Goal: Check status: Check status

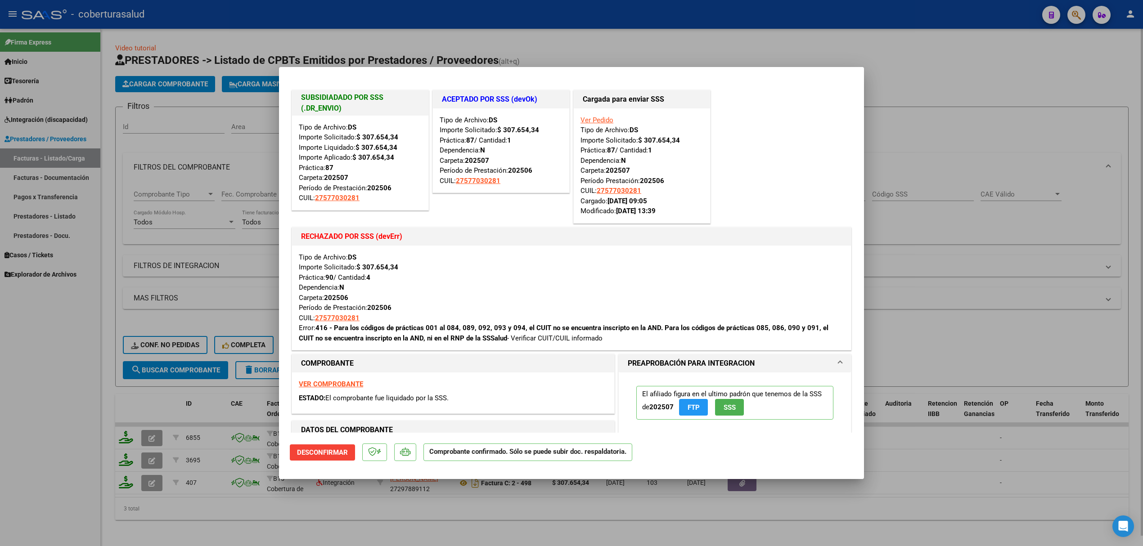
click at [180, 156] on div at bounding box center [571, 273] width 1143 height 546
type input "$ 0,00"
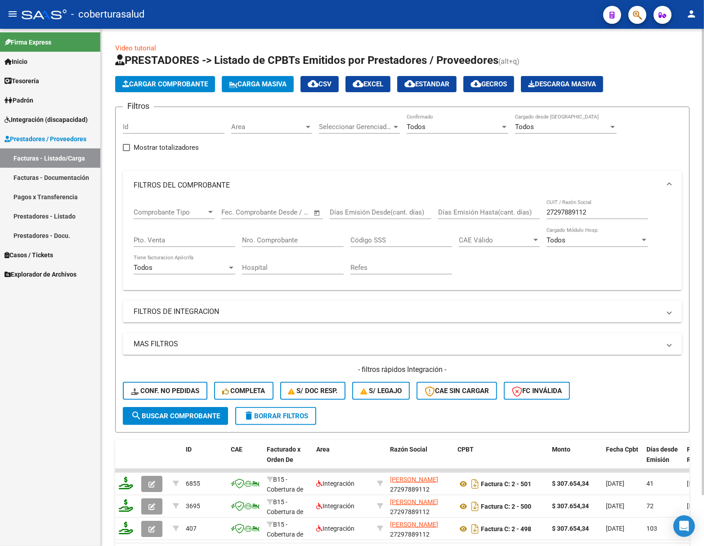
click at [206, 416] on span "search Buscar Comprobante" at bounding box center [175, 416] width 89 height 8
click at [54, 112] on link "Integración (discapacidad)" at bounding box center [50, 119] width 100 height 19
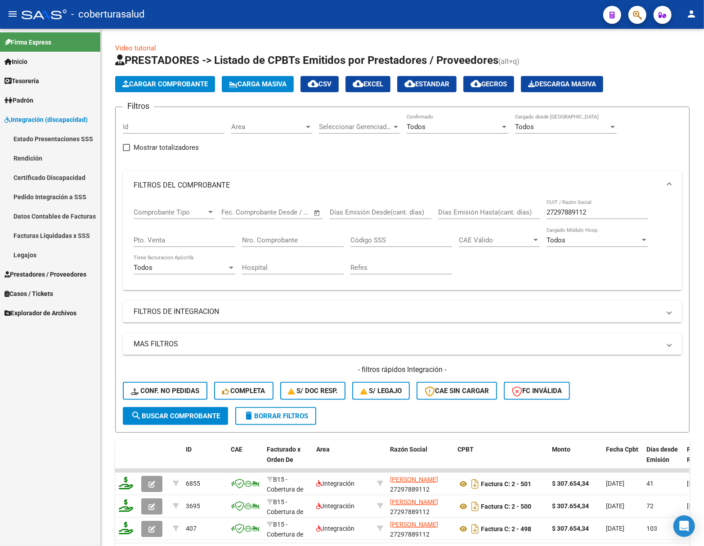
click at [44, 180] on link "Certificado Discapacidad" at bounding box center [50, 177] width 100 height 19
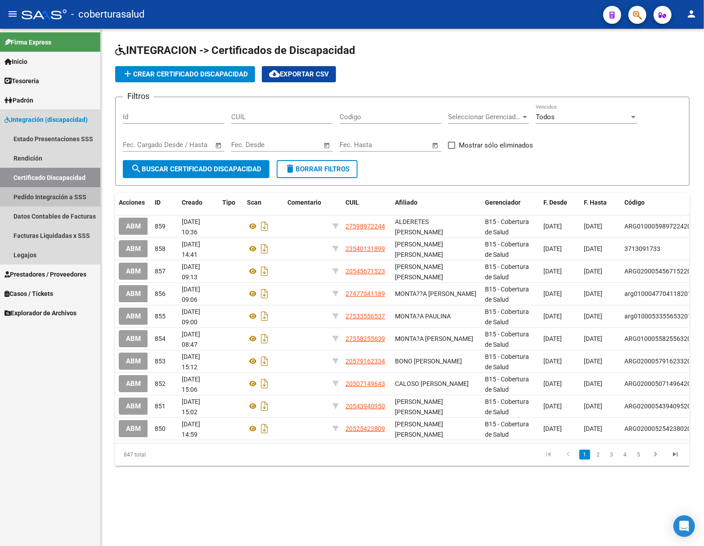
click at [46, 194] on link "Pedido Integración a SSS" at bounding box center [50, 196] width 100 height 19
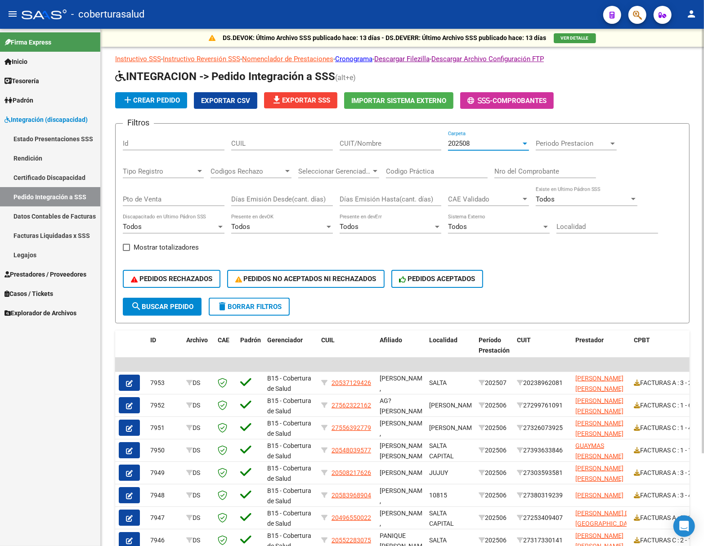
click at [463, 141] on span "202508" at bounding box center [459, 143] width 22 height 8
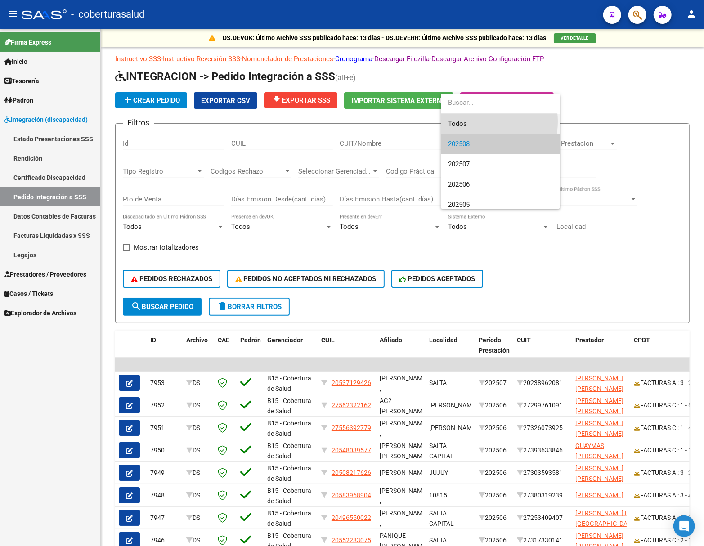
click at [472, 121] on span "Todos" at bounding box center [500, 124] width 105 height 20
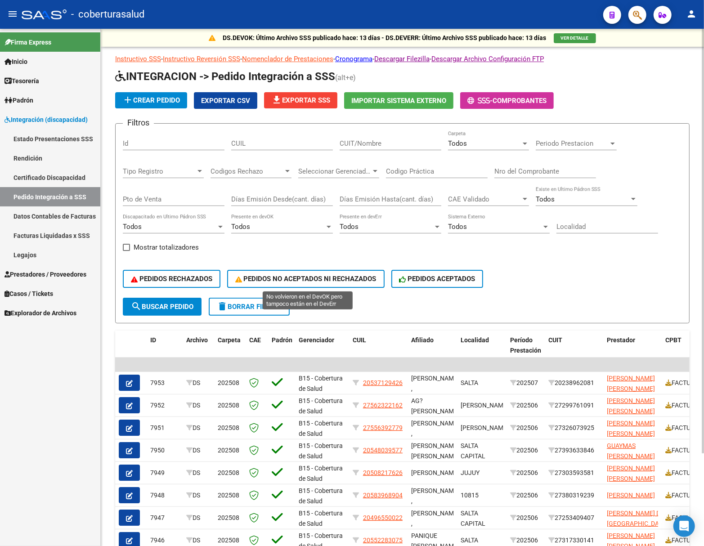
click at [353, 280] on span "PEDIDOS NO ACEPTADOS NI RECHAZADOS" at bounding box center [305, 279] width 141 height 8
click at [240, 308] on span "delete Borrar Filtros" at bounding box center [249, 307] width 65 height 8
click at [192, 275] on span "PEDIDOS RECHAZADOS" at bounding box center [171, 279] width 81 height 8
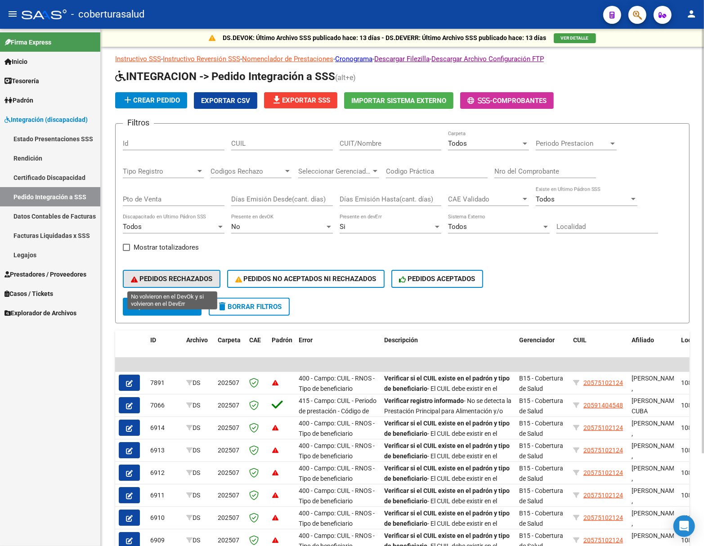
click at [171, 281] on span "PEDIDOS RECHAZADOS" at bounding box center [171, 279] width 81 height 8
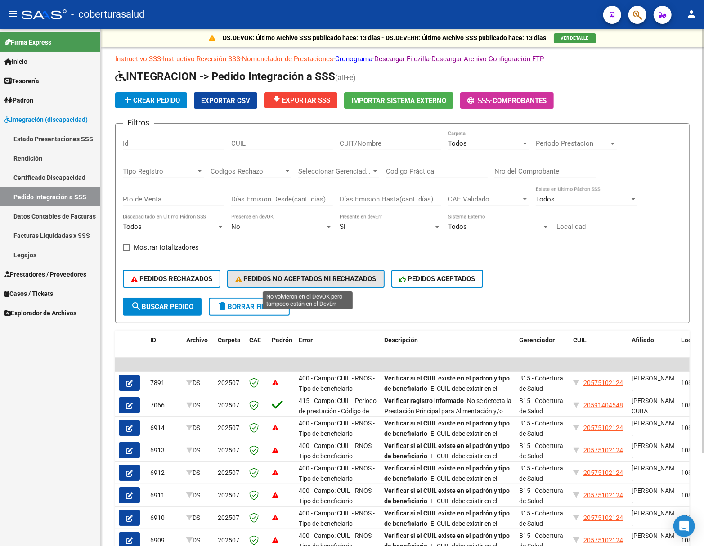
click at [299, 277] on span "PEDIDOS NO ACEPTADOS NI RECHAZADOS" at bounding box center [305, 279] width 141 height 8
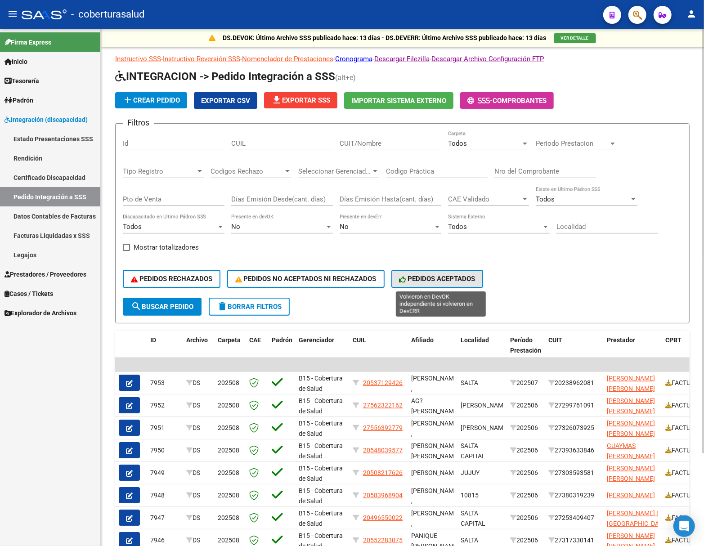
click at [467, 280] on span "PEDIDOS ACEPTADOS" at bounding box center [437, 279] width 76 height 8
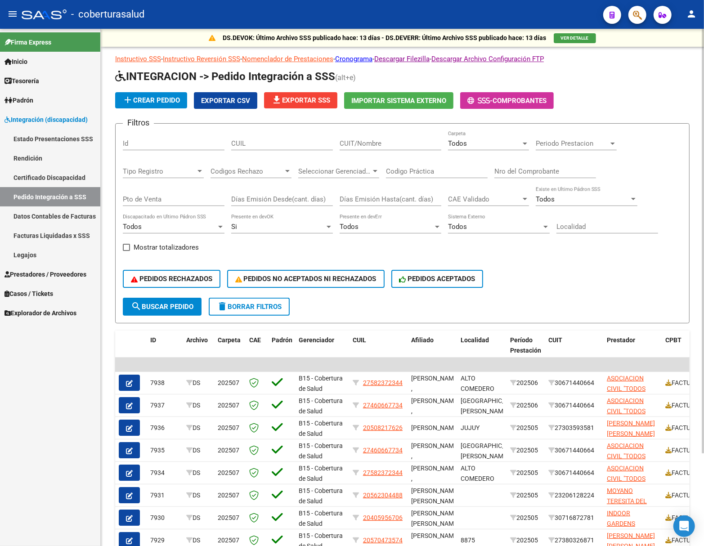
click at [481, 145] on div "Todos" at bounding box center [484, 143] width 73 height 8
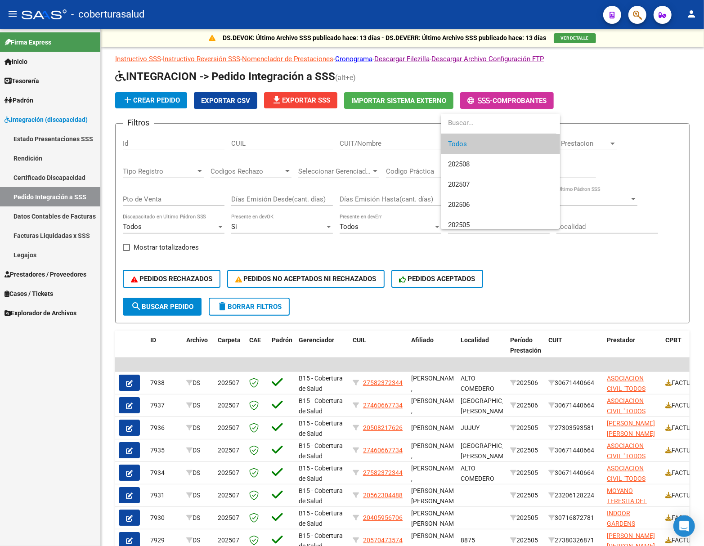
click at [421, 128] on div at bounding box center [352, 273] width 704 height 546
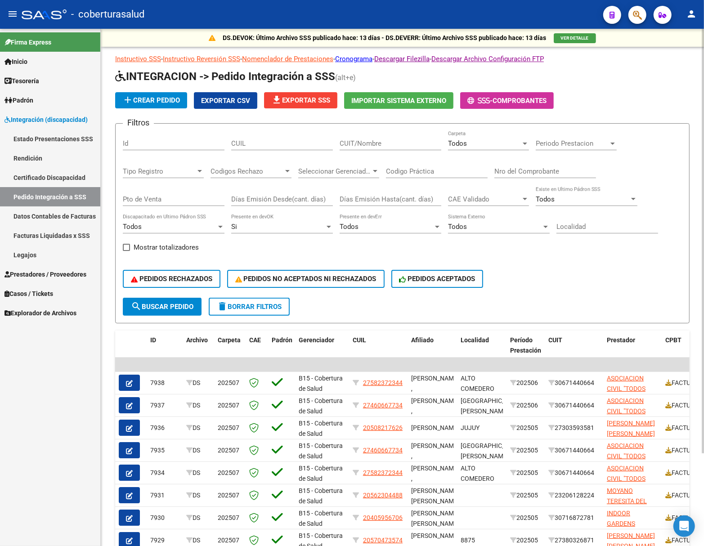
click at [560, 143] on span "Periodo Prestacion" at bounding box center [572, 143] width 73 height 8
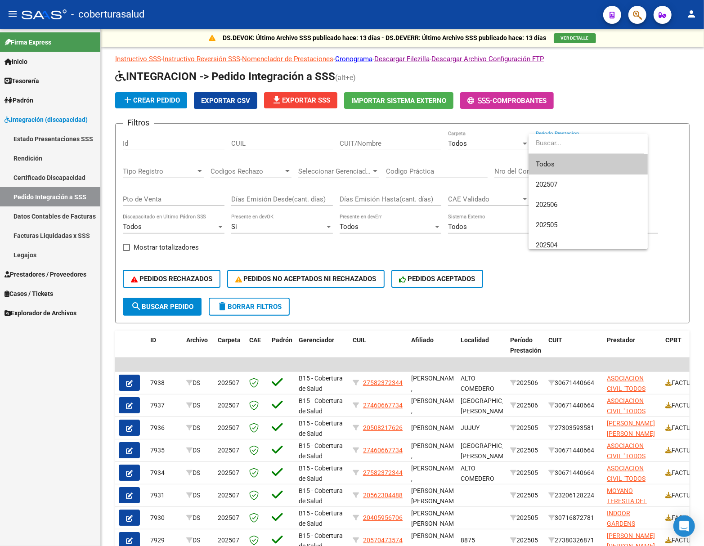
click at [466, 137] on div at bounding box center [352, 273] width 704 height 546
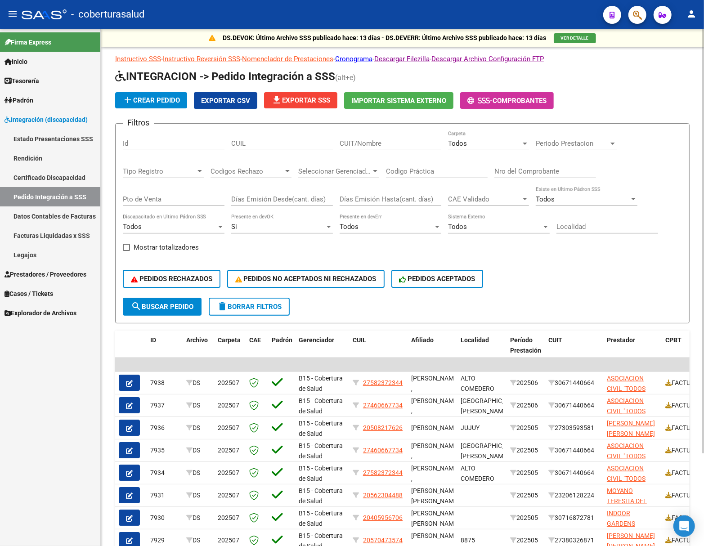
click at [316, 170] on span "Seleccionar Gerenciador" at bounding box center [334, 171] width 73 height 8
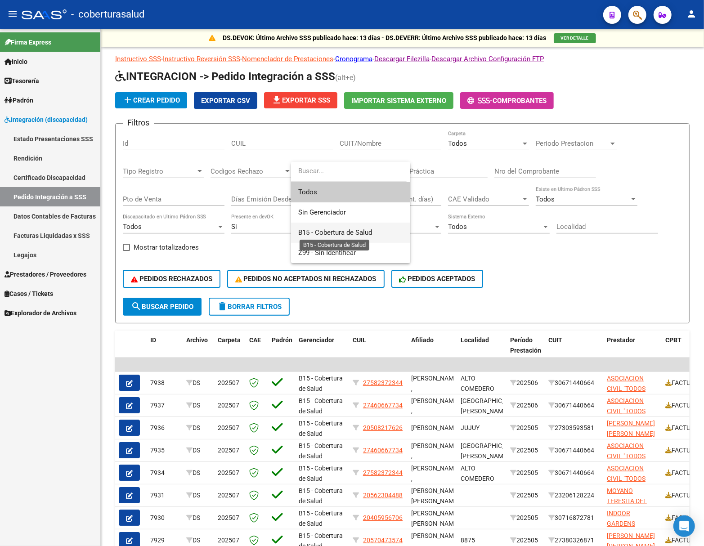
click at [332, 231] on span "B15 - Cobertura de Salud" at bounding box center [335, 233] width 74 height 8
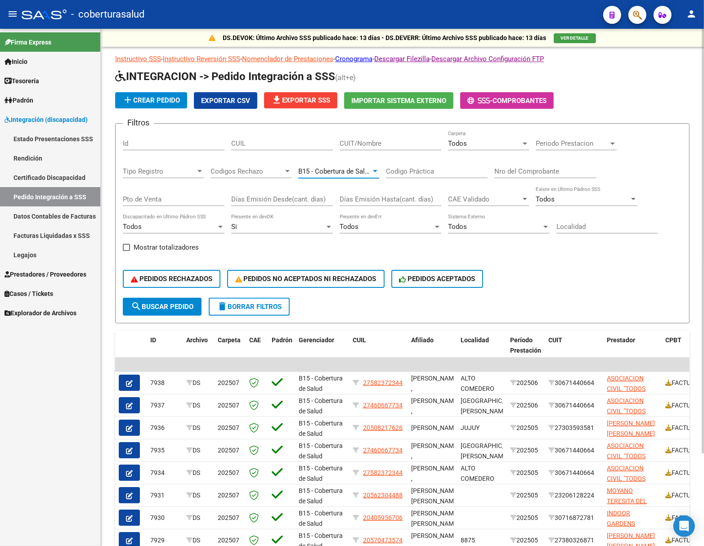
click at [179, 310] on span "search Buscar Pedido" at bounding box center [162, 307] width 63 height 8
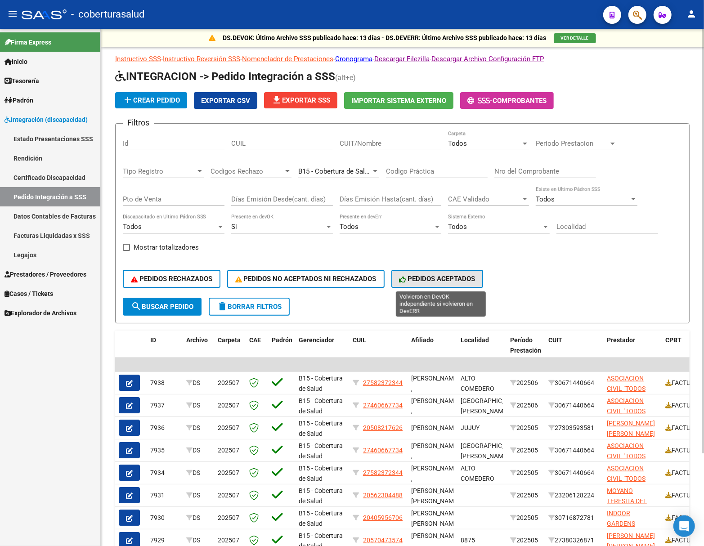
click at [417, 280] on span "PEDIDOS ACEPTADOS" at bounding box center [437, 279] width 76 height 8
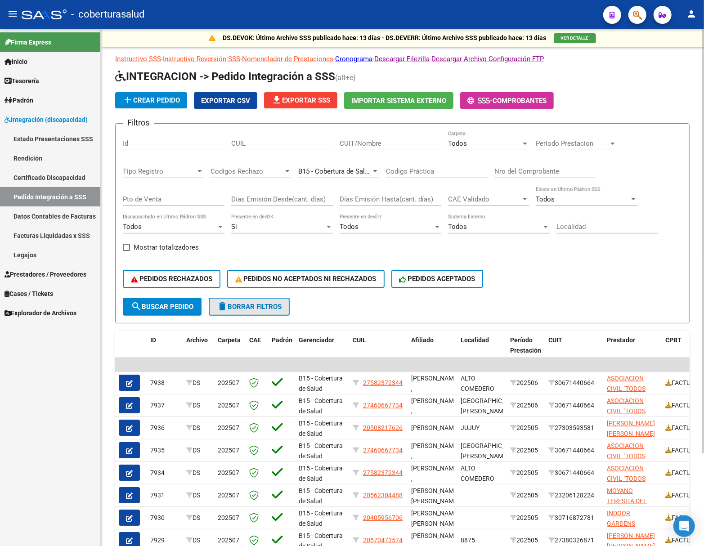
click at [272, 308] on span "delete Borrar Filtros" at bounding box center [249, 307] width 65 height 8
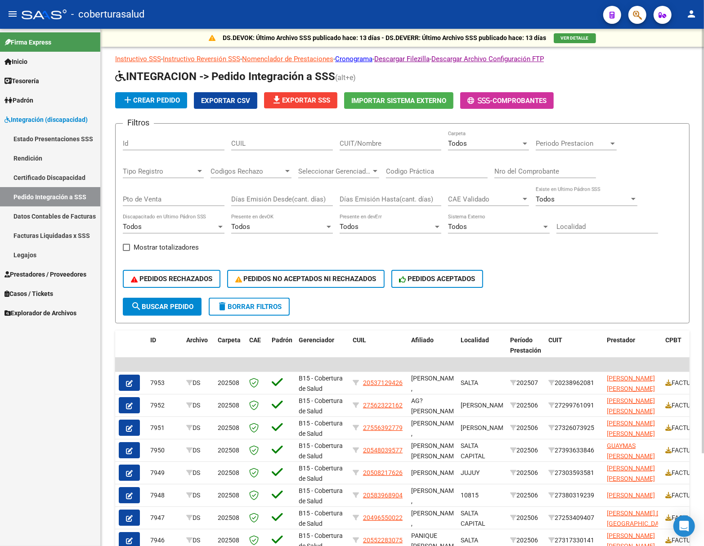
click at [355, 172] on span "Seleccionar Gerenciador" at bounding box center [334, 171] width 73 height 8
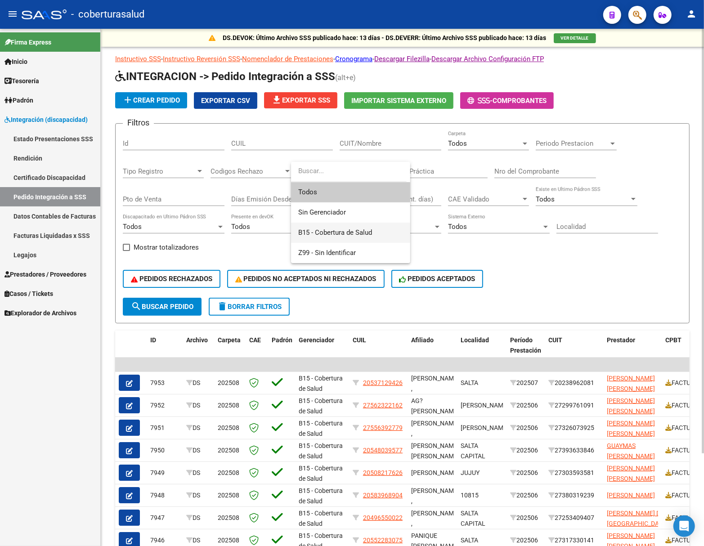
click at [332, 226] on span "B15 - Cobertura de Salud" at bounding box center [350, 233] width 105 height 20
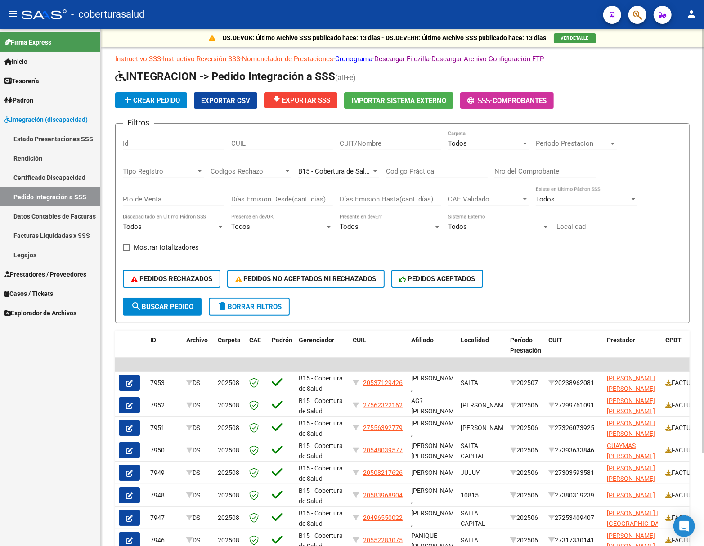
click at [163, 308] on span "search Buscar Pedido" at bounding box center [162, 307] width 63 height 8
click at [173, 278] on span "PEDIDOS RECHAZADOS" at bounding box center [171, 279] width 81 height 8
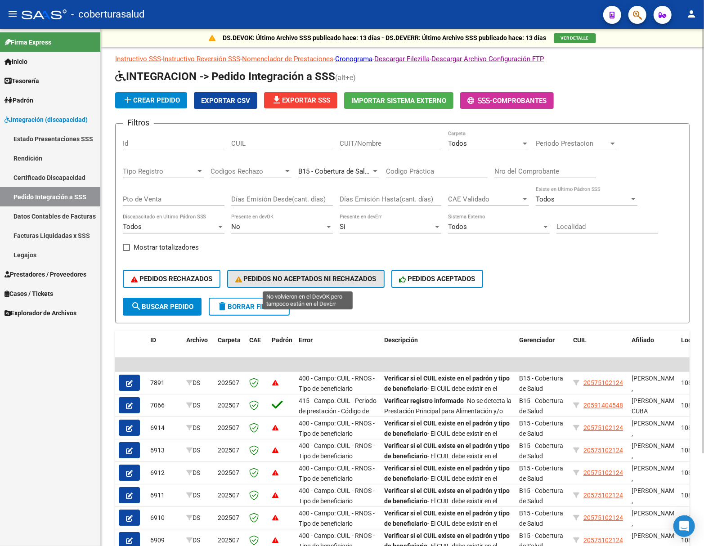
click at [323, 281] on span "PEDIDOS NO ACEPTADOS NI RECHAZADOS" at bounding box center [305, 279] width 141 height 8
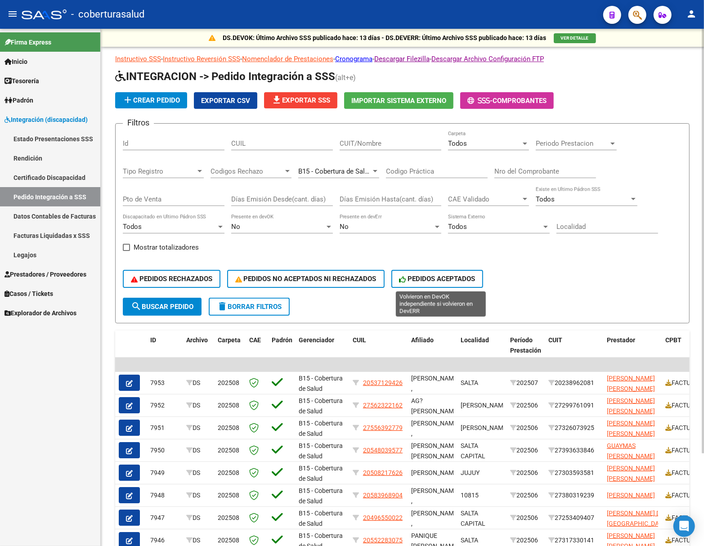
click at [465, 281] on span "PEDIDOS ACEPTADOS" at bounding box center [437, 279] width 76 height 8
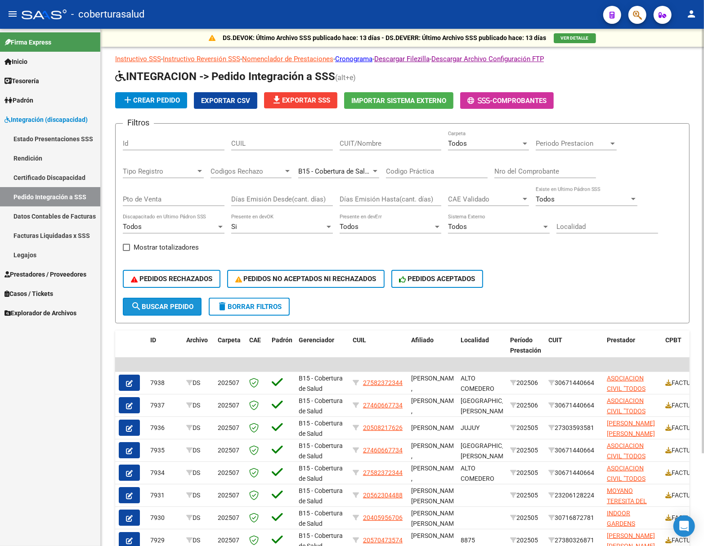
click at [177, 305] on span "search Buscar Pedido" at bounding box center [162, 307] width 63 height 8
click at [419, 276] on span "PEDIDOS ACEPTADOS" at bounding box center [437, 279] width 76 height 8
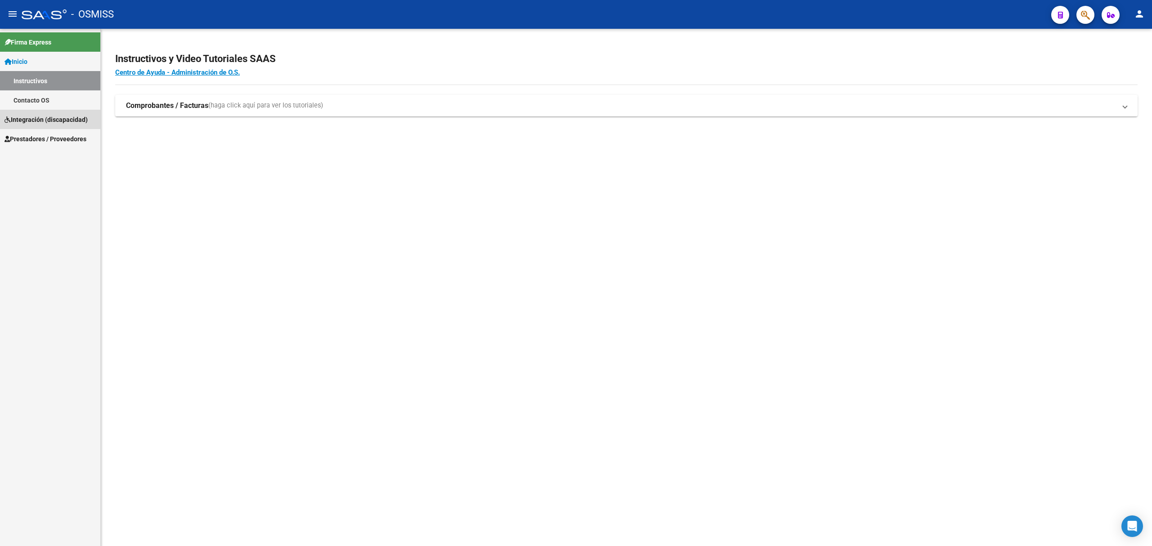
click at [48, 112] on link "Integración (discapacidad)" at bounding box center [50, 119] width 100 height 19
click at [43, 99] on link "Legajos" at bounding box center [50, 99] width 100 height 19
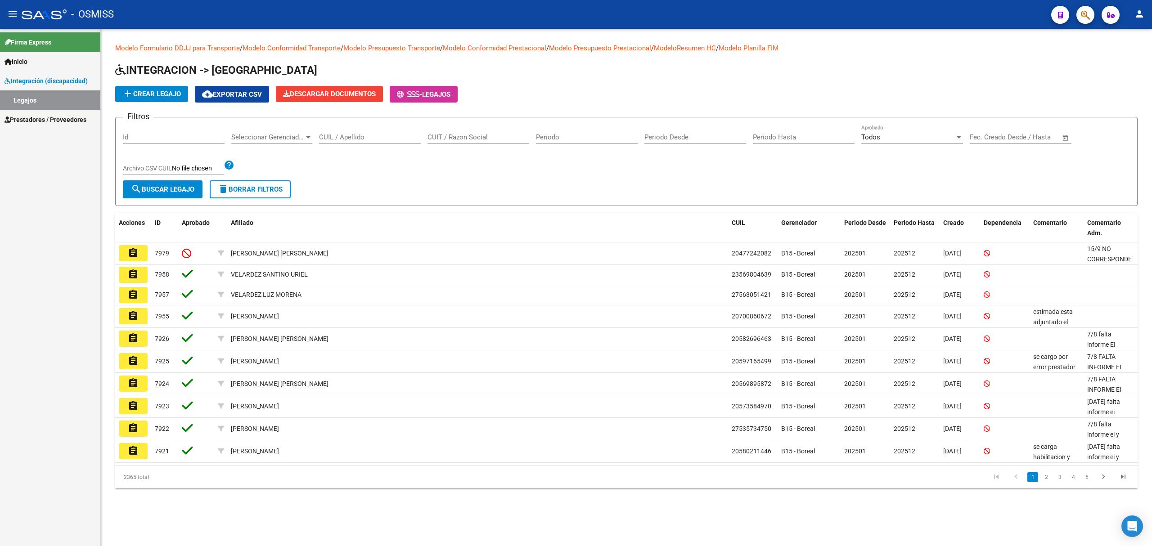
click at [44, 117] on span "Prestadores / Proveedores" at bounding box center [45, 120] width 82 height 10
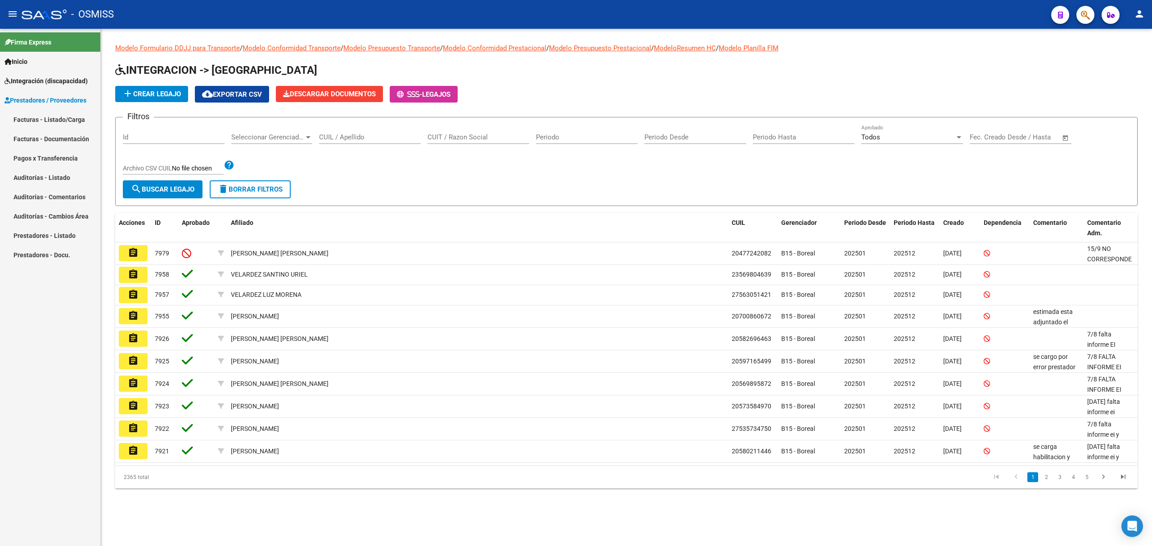
click at [55, 123] on link "Facturas - Listado/Carga" at bounding box center [50, 119] width 100 height 19
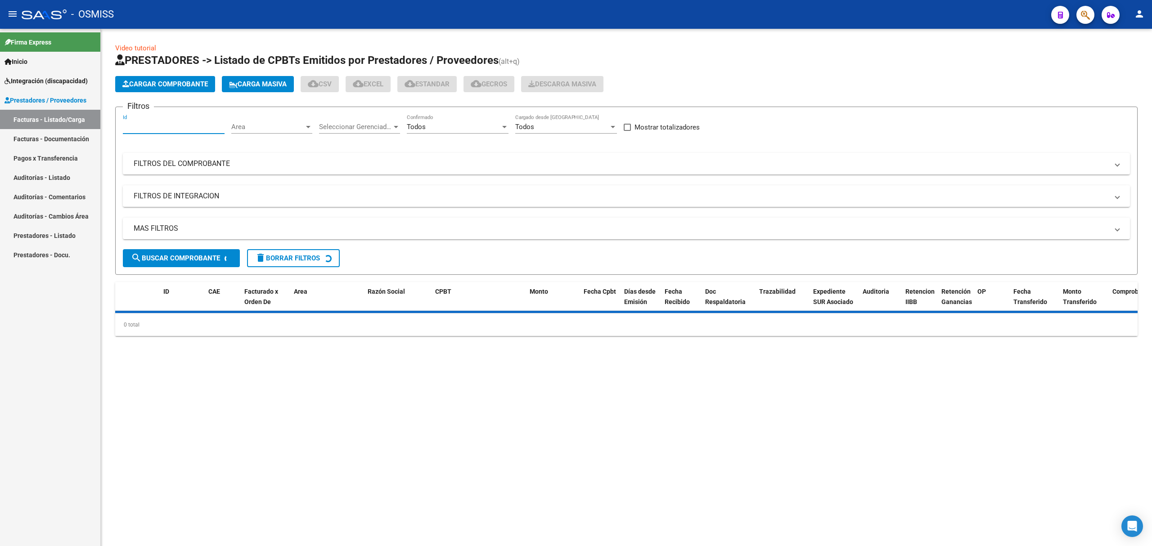
click at [152, 125] on input "Id" at bounding box center [174, 127] width 102 height 8
paste input "96327"
type input "96327"
click at [193, 254] on span "search Buscar Comprobante" at bounding box center [175, 258] width 89 height 8
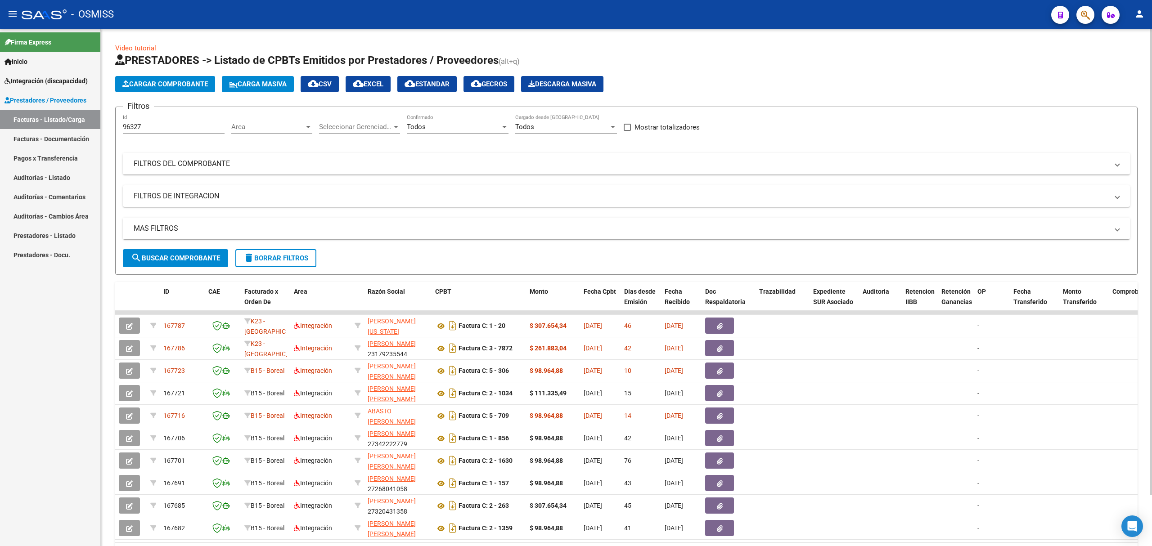
click at [175, 264] on button "search Buscar Comprobante" at bounding box center [175, 258] width 105 height 18
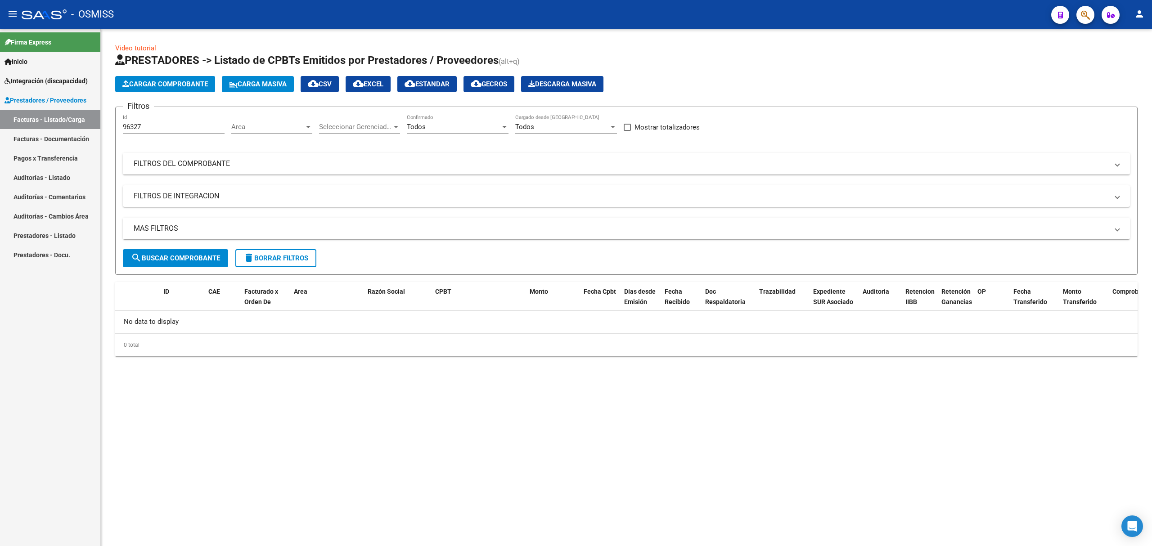
click at [48, 72] on link "Integración (discapacidad)" at bounding box center [50, 80] width 100 height 19
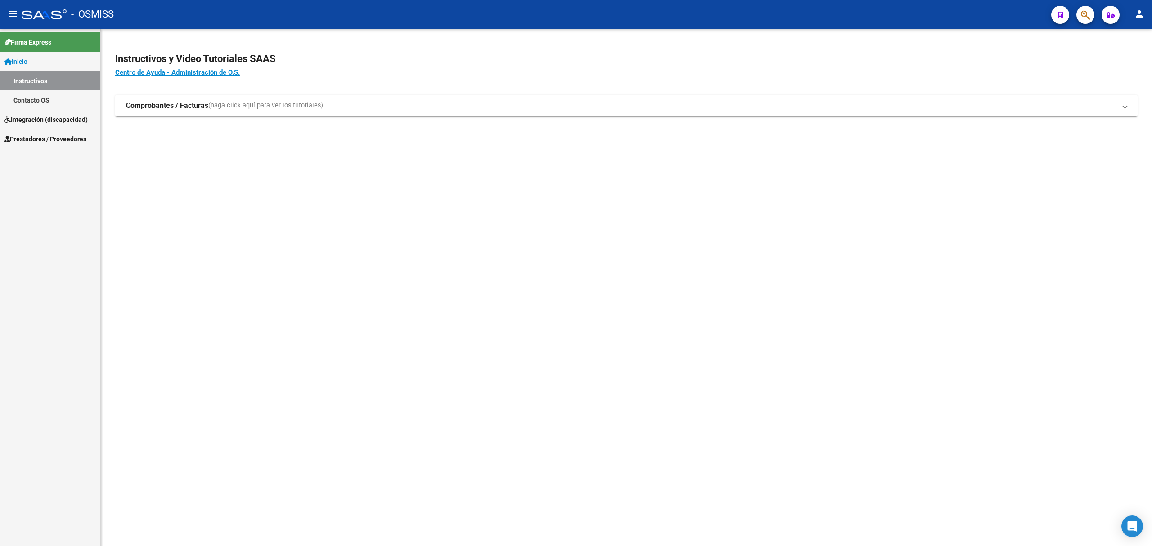
click at [34, 144] on link "Prestadores / Proveedores" at bounding box center [50, 138] width 100 height 19
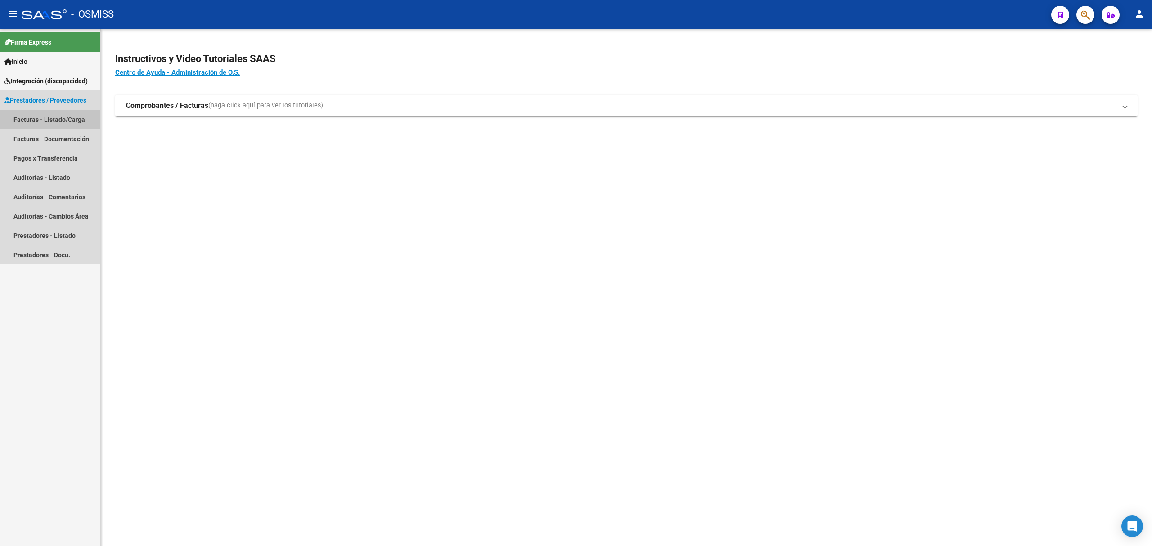
click at [58, 124] on link "Facturas - Listado/Carga" at bounding box center [50, 119] width 100 height 19
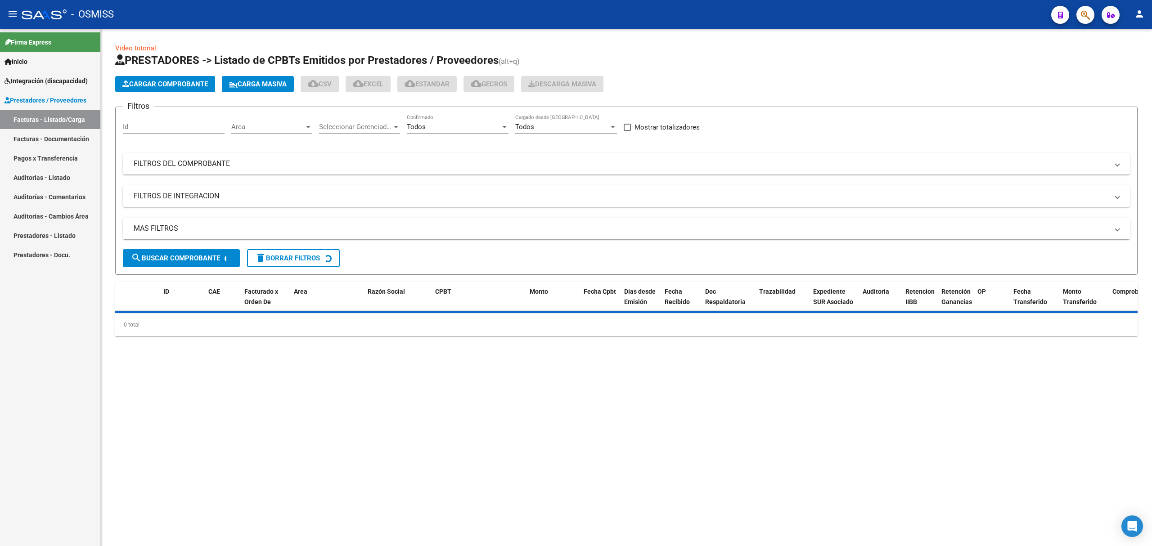
drag, startPoint x: 454, startPoint y: 162, endPoint x: 492, endPoint y: 175, distance: 39.6
click at [454, 163] on mat-panel-title "FILTROS DEL COMPROBANTE" at bounding box center [621, 164] width 974 height 10
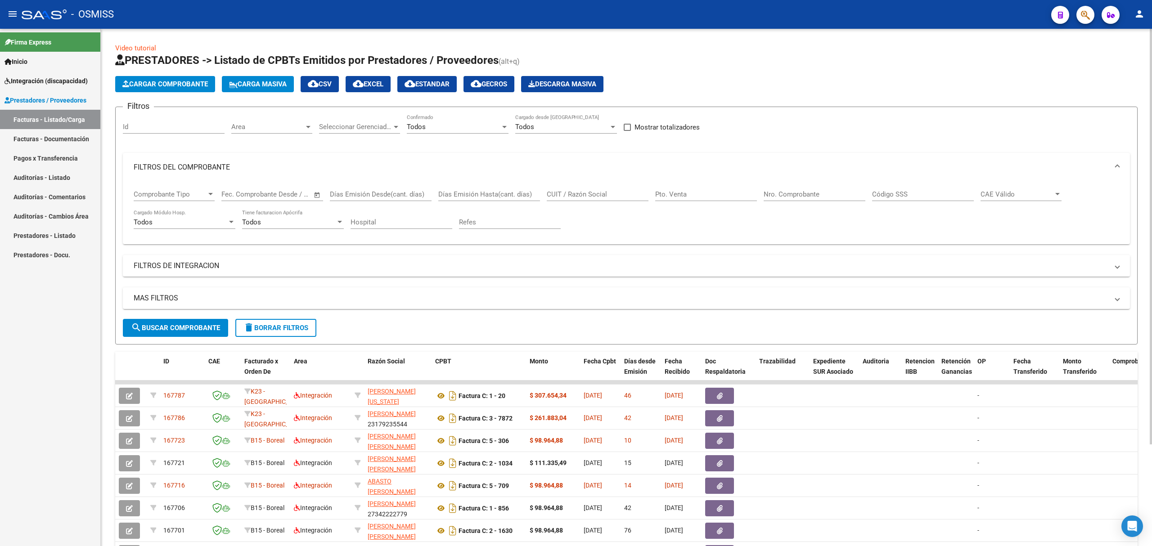
click at [614, 194] on input "CUIT / Razón Social" at bounding box center [598, 194] width 102 height 8
paste input "27256223533"
type input "27256223533"
drag, startPoint x: 203, startPoint y: 316, endPoint x: 204, endPoint y: 320, distance: 4.5
click at [204, 319] on form "Filtros Id Area Area Seleccionar Gerenciador Seleccionar Gerenciador Todos Conf…" at bounding box center [626, 226] width 1022 height 238
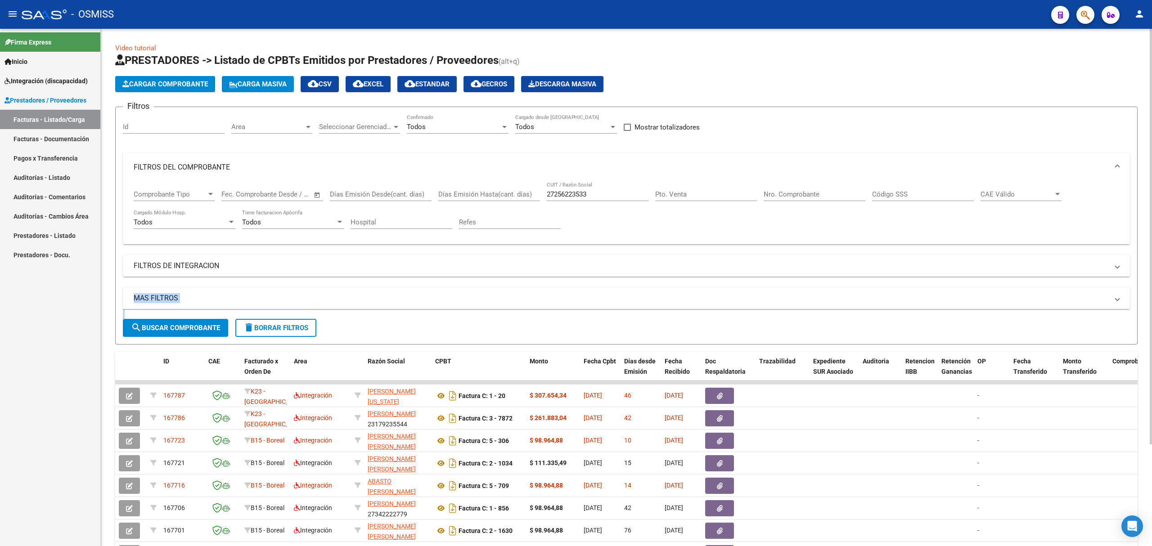
click at [789, 195] on input "Nro. Comprobante" at bounding box center [814, 194] width 102 height 8
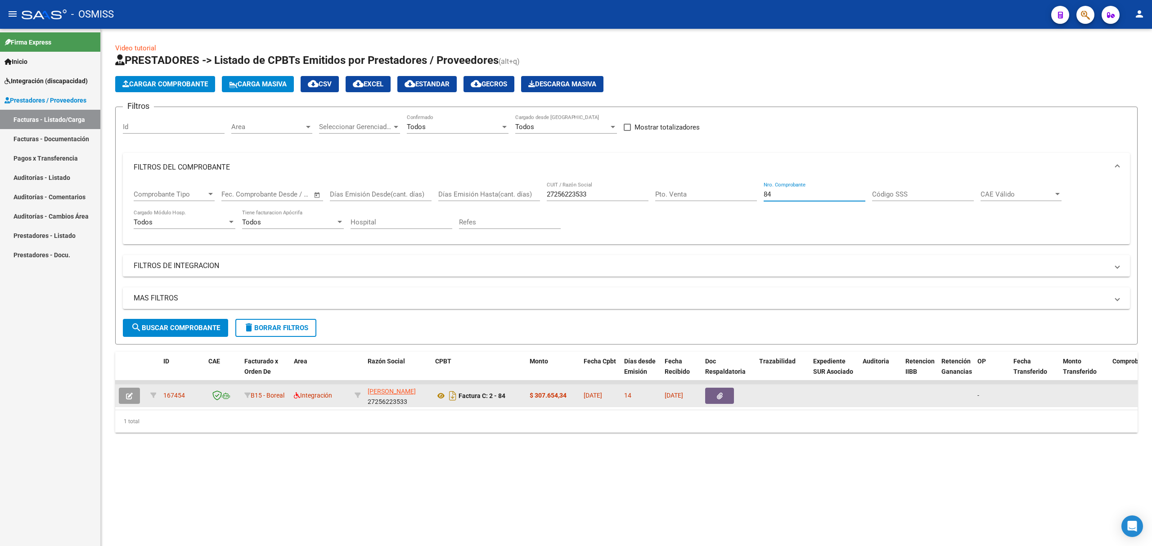
type input "84"
click at [131, 395] on icon "button" at bounding box center [129, 396] width 7 height 7
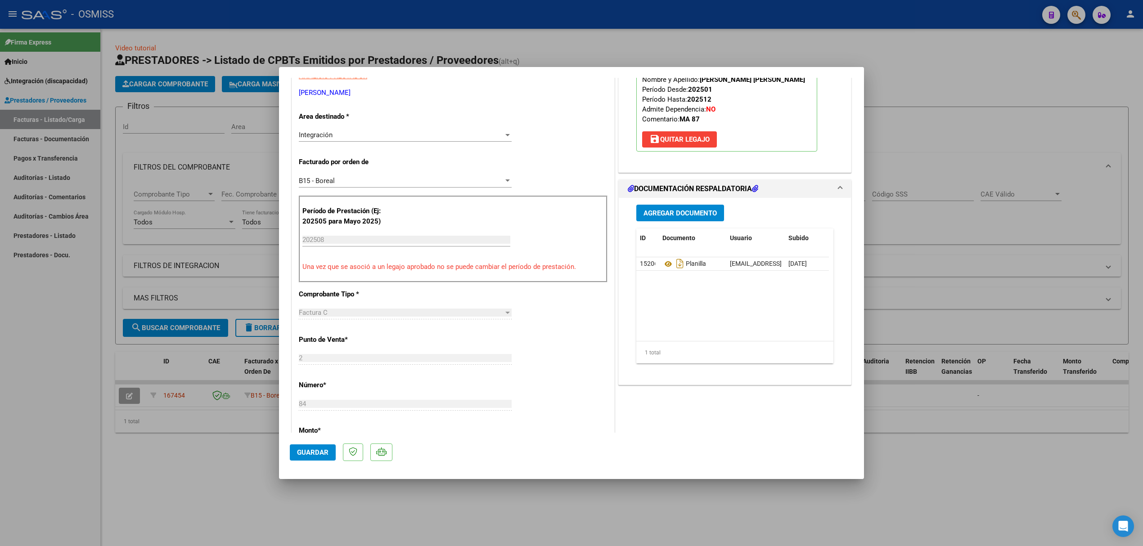
scroll to position [180, 0]
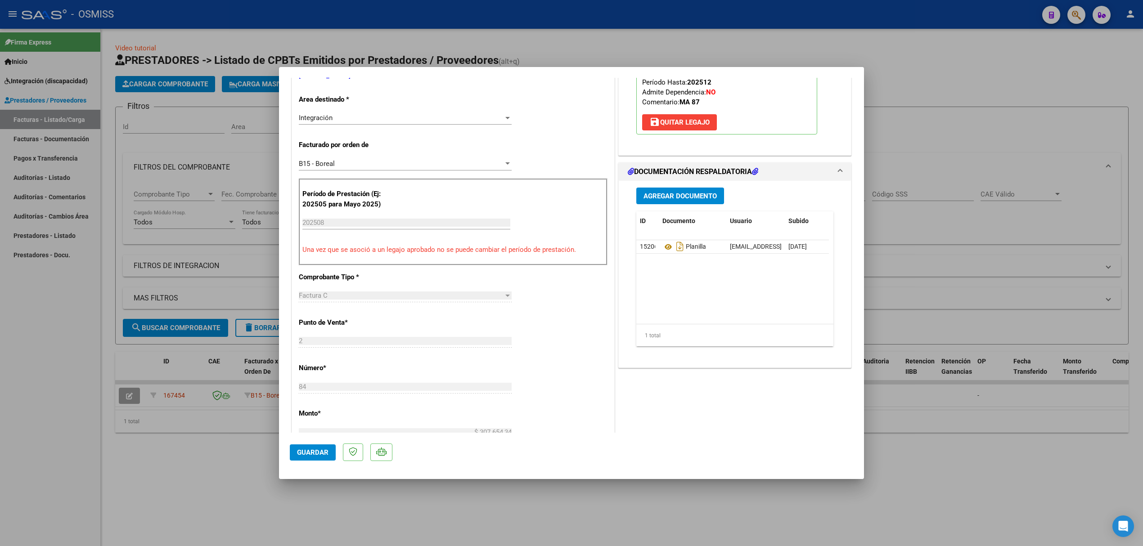
click at [229, 296] on div at bounding box center [571, 273] width 1143 height 546
type input "$ 0,00"
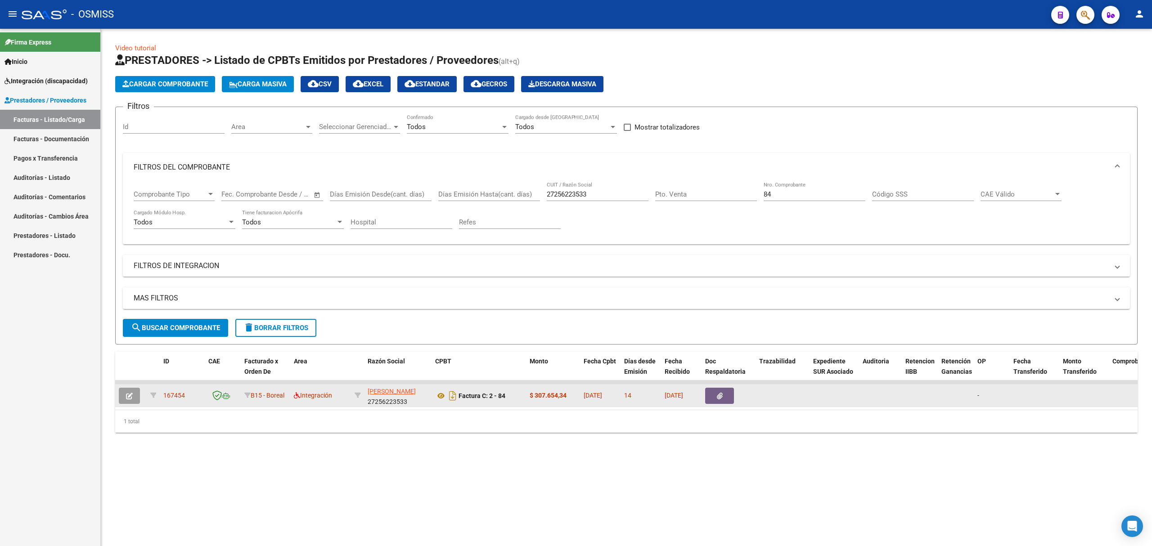
click at [123, 395] on button "button" at bounding box center [129, 396] width 21 height 16
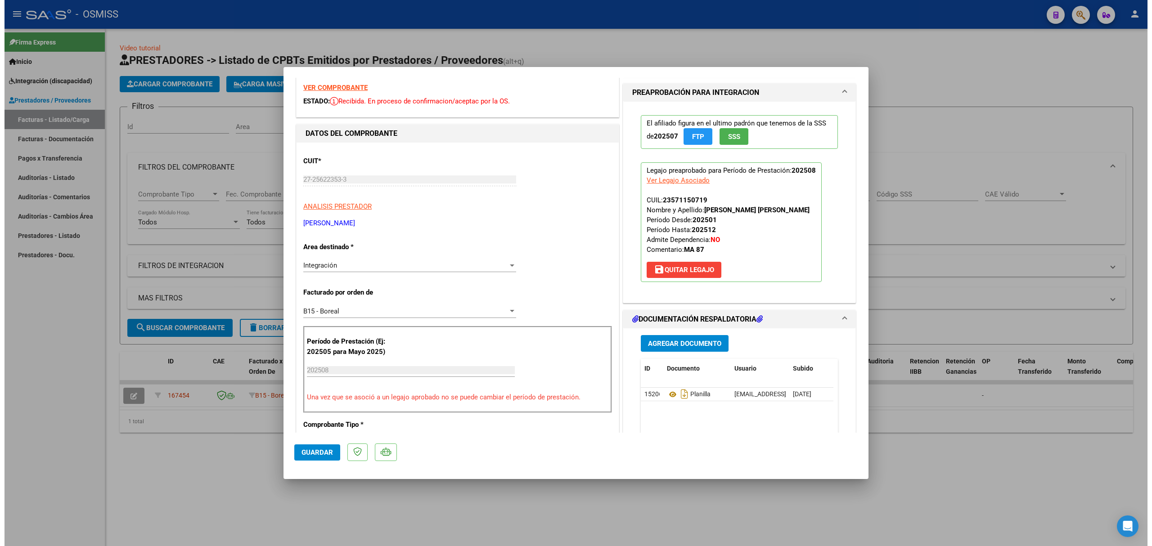
scroll to position [0, 0]
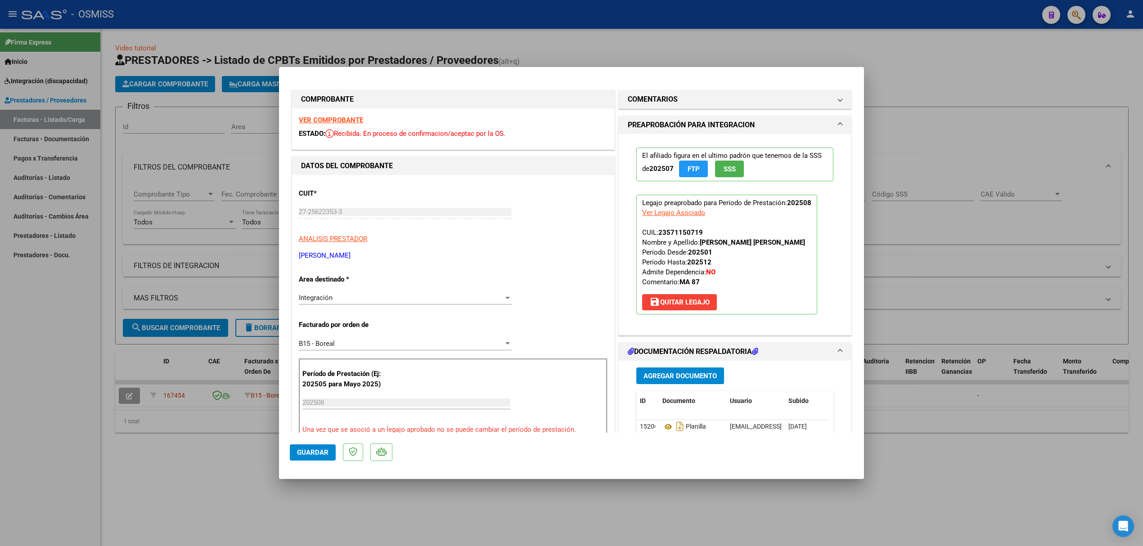
click at [182, 234] on div at bounding box center [571, 273] width 1143 height 546
type input "$ 0,00"
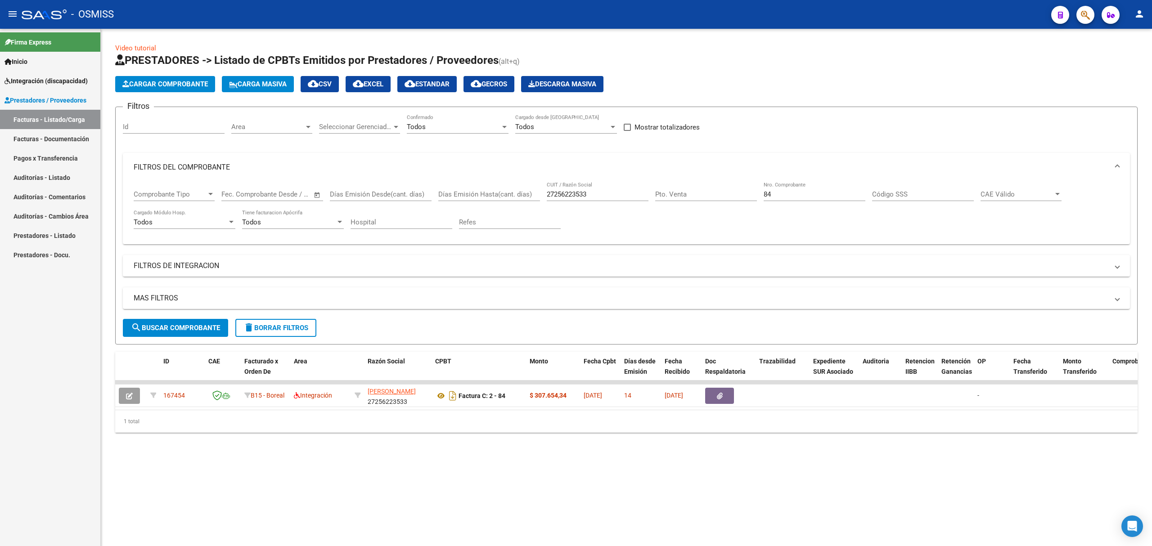
click at [603, 188] on div "27256223533 CUIT / Razón Social" at bounding box center [598, 191] width 102 height 19
click at [597, 194] on input "27256223533" at bounding box center [598, 194] width 102 height 8
paste input "342783797"
type input "27342783797"
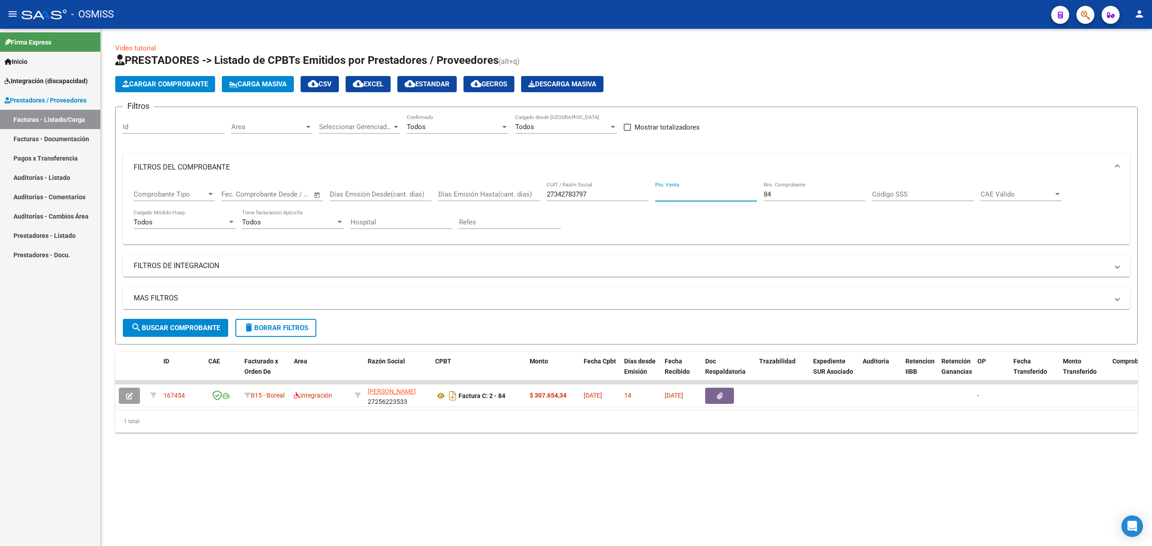
click at [775, 195] on input "84" at bounding box center [814, 194] width 102 height 8
click at [211, 328] on span "search Buscar Comprobante" at bounding box center [175, 328] width 89 height 8
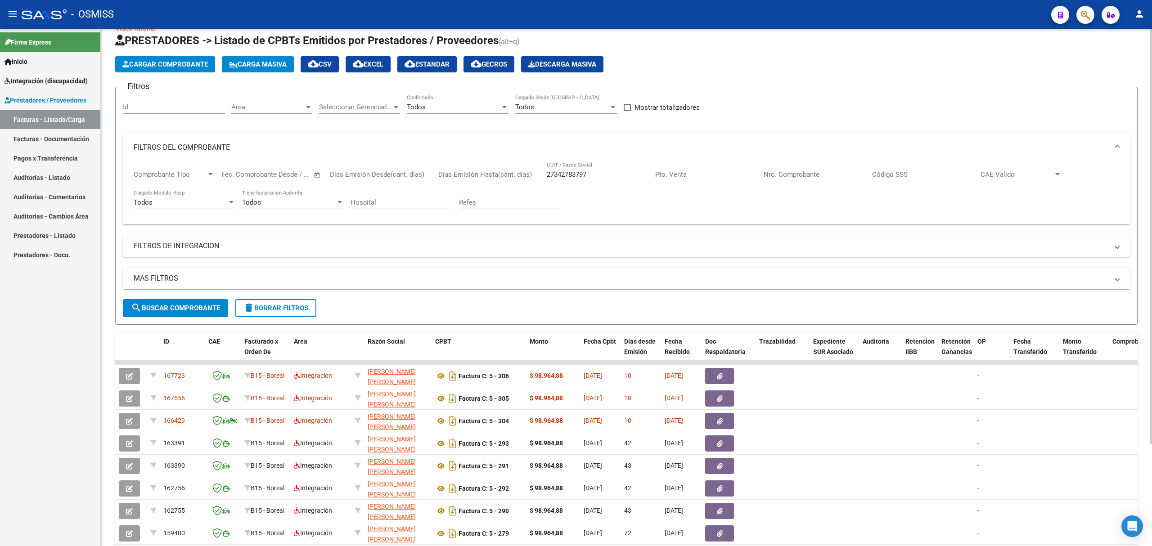
scroll to position [60, 0]
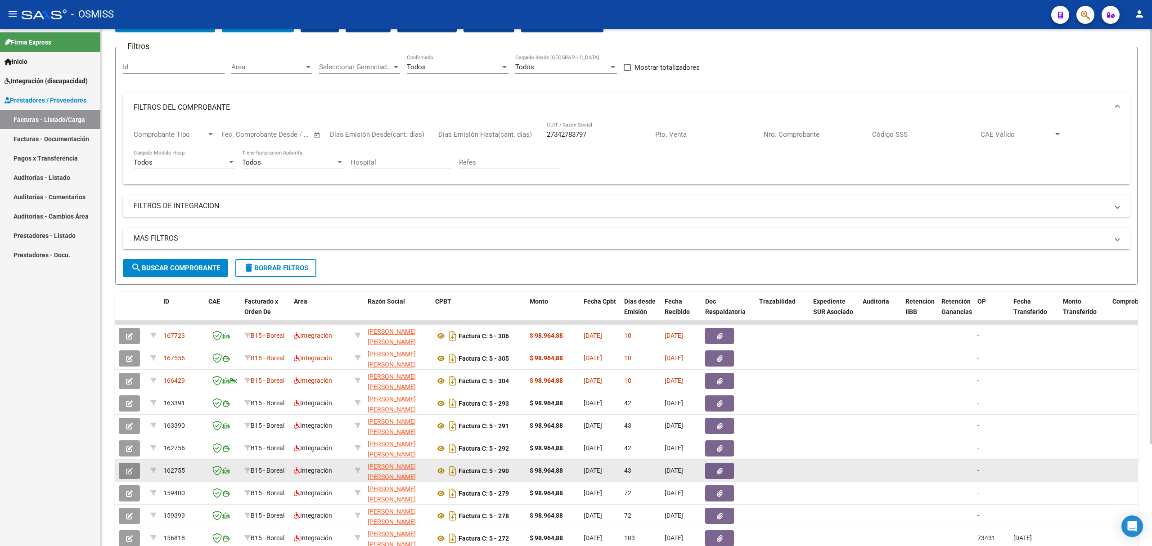
click at [128, 467] on span "button" at bounding box center [129, 471] width 7 height 8
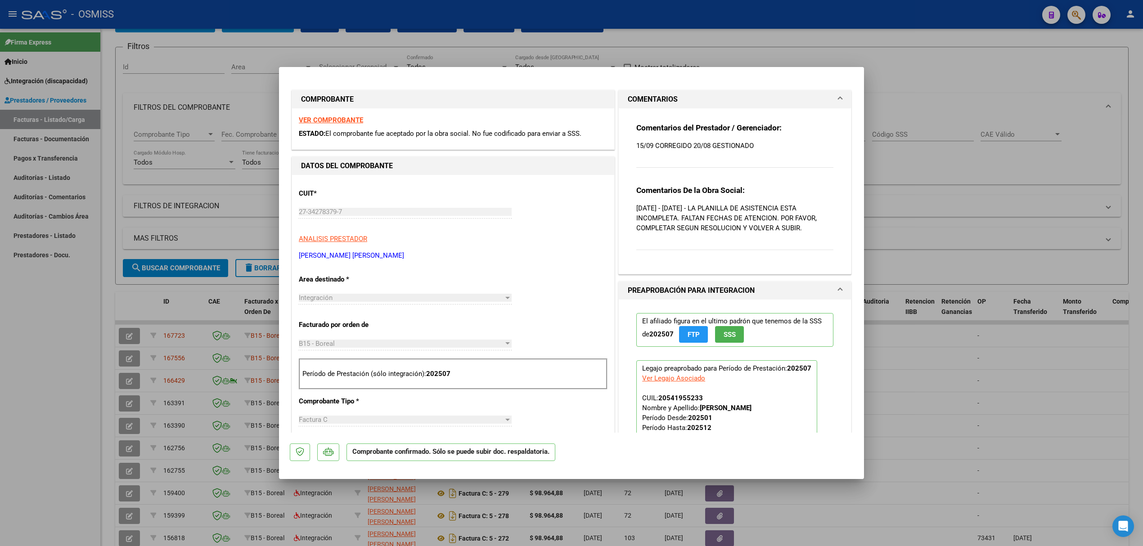
click at [870, 105] on div at bounding box center [571, 273] width 1143 height 546
type input "$ 0,00"
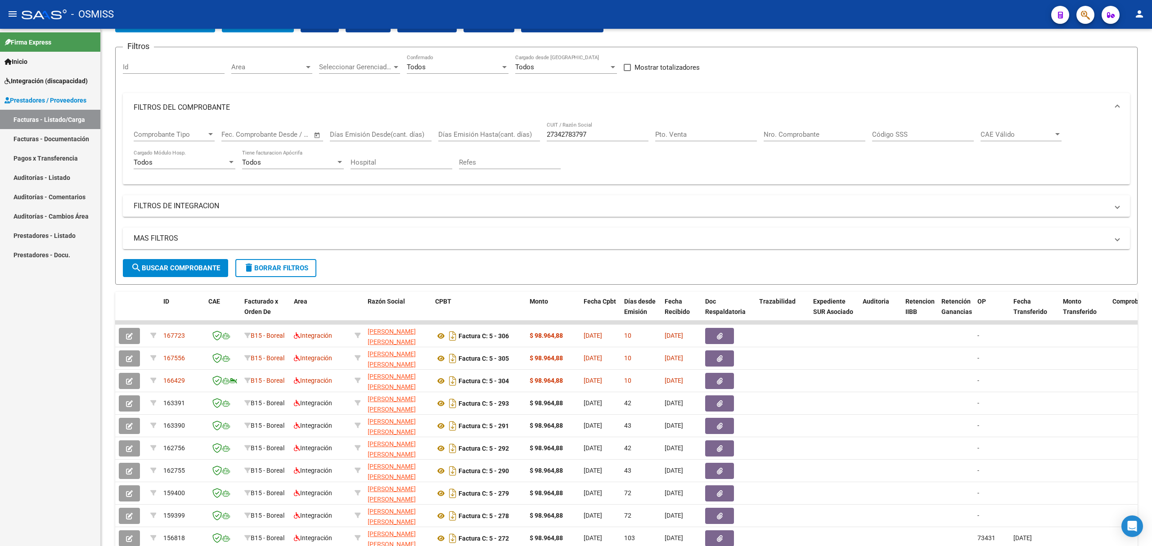
click at [45, 113] on link "Facturas - Listado/Carga" at bounding box center [50, 119] width 100 height 19
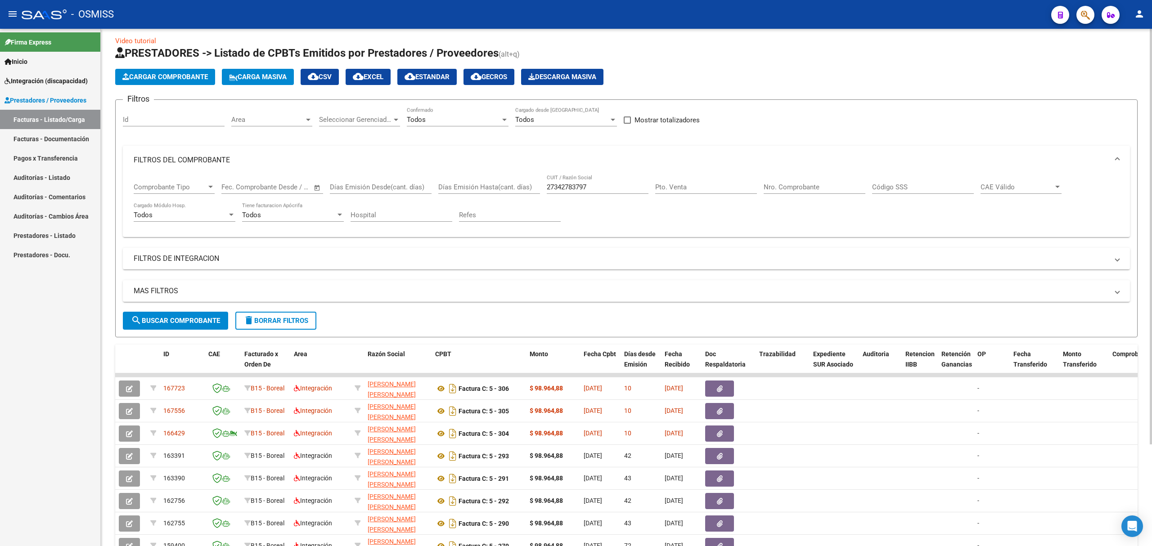
scroll to position [0, 0]
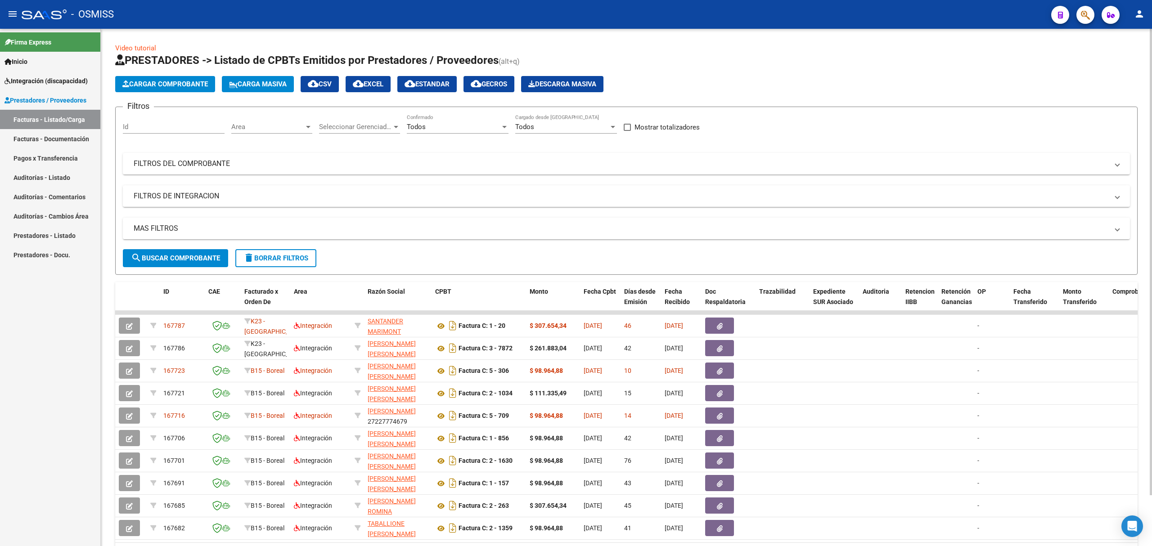
click at [354, 131] on div "Seleccionar Gerenciador Seleccionar Gerenciador" at bounding box center [359, 123] width 81 height 19
click at [365, 168] on span "B15 - Boreal" at bounding box center [371, 167] width 105 height 20
click at [191, 252] on button "search Buscar Comprobante" at bounding box center [175, 258] width 105 height 18
click at [348, 121] on div "B15 - Boreal Seleccionar Gerenciador" at bounding box center [359, 123] width 81 height 19
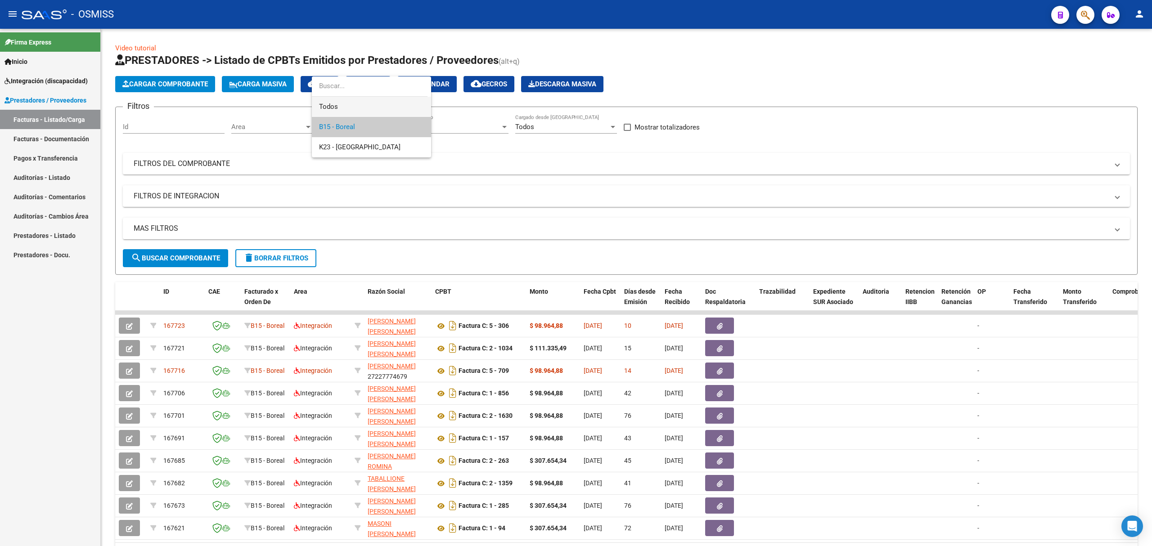
click at [361, 99] on span "Todos" at bounding box center [371, 107] width 105 height 20
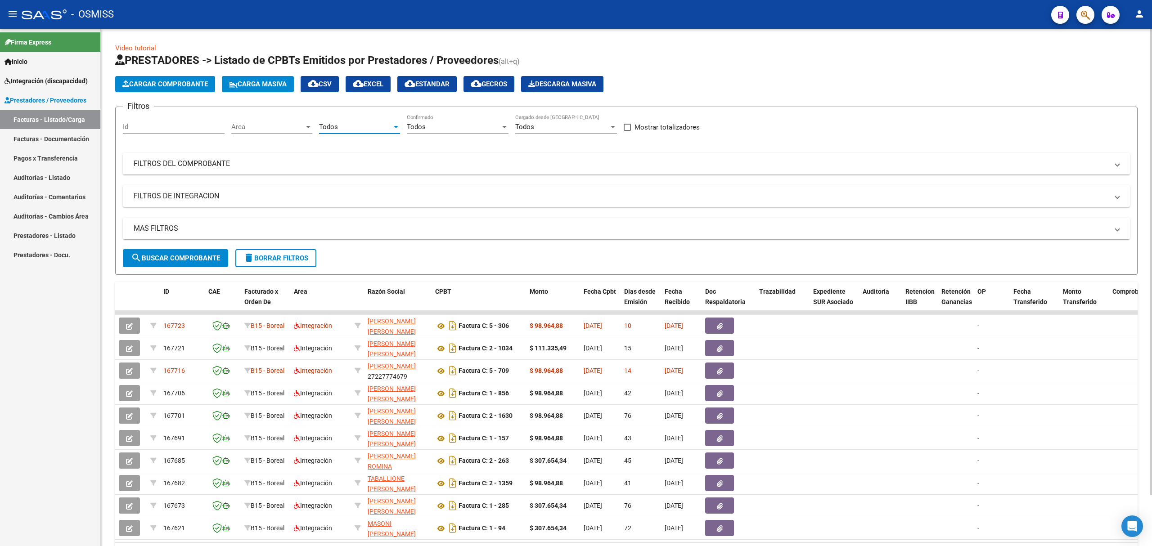
click at [216, 255] on span "search Buscar Comprobante" at bounding box center [175, 258] width 89 height 8
click at [278, 224] on mat-panel-title "MAS FILTROS" at bounding box center [621, 229] width 974 height 10
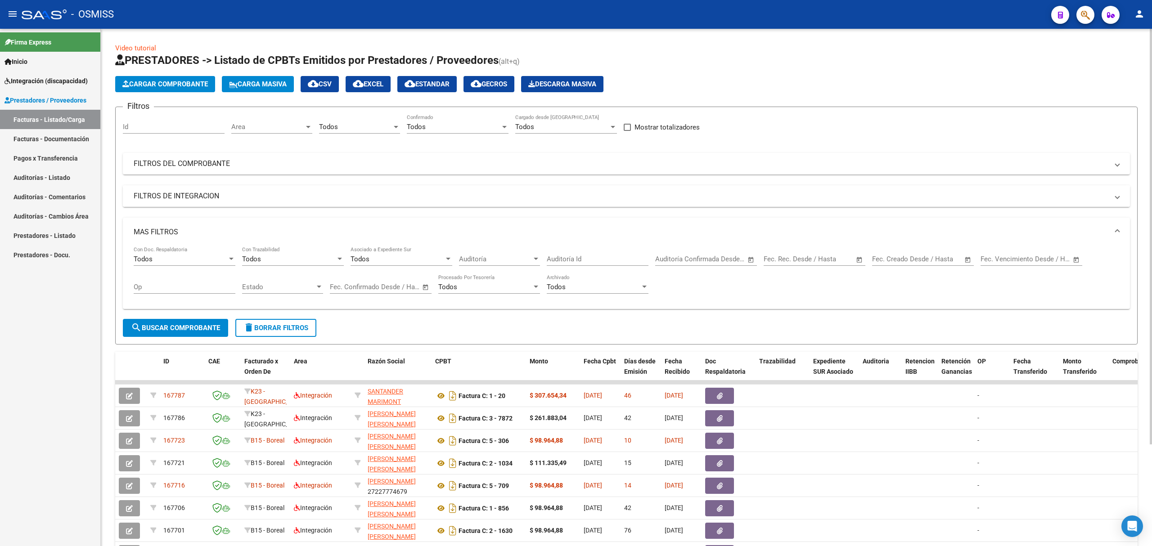
click at [349, 193] on mat-panel-title "FILTROS DE INTEGRACION" at bounding box center [621, 196] width 974 height 10
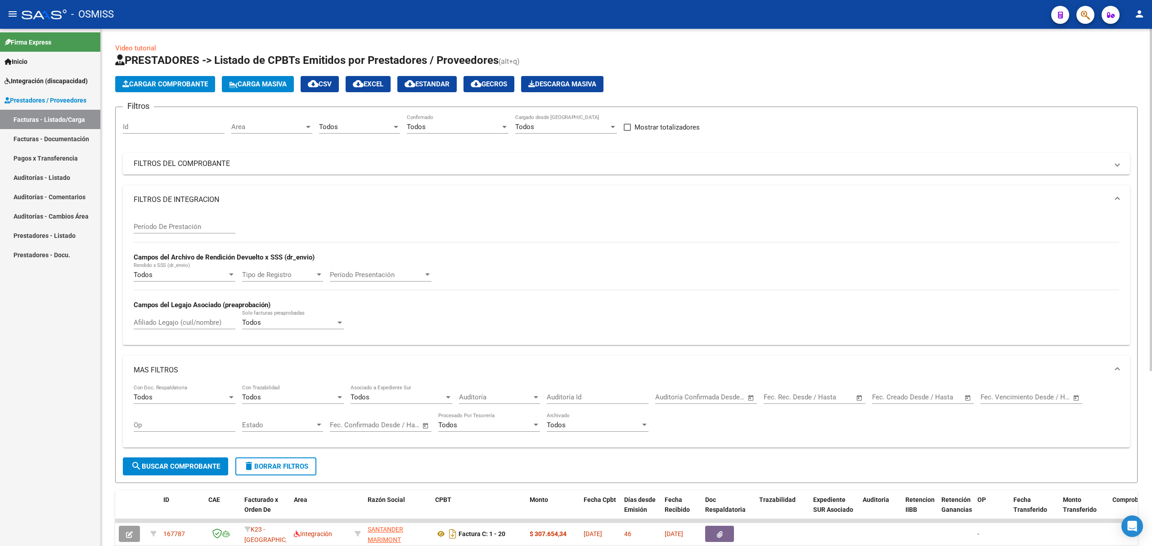
click at [781, 398] on input "text" at bounding box center [781, 397] width 36 height 8
drag, startPoint x: 794, startPoint y: 434, endPoint x: 838, endPoint y: 427, distance: 44.1
click at [798, 435] on div at bounding box center [576, 273] width 1152 height 546
click at [902, 401] on input "text" at bounding box center [890, 397] width 36 height 8
click at [902, 245] on span "SEP 2025" at bounding box center [892, 245] width 20 height 8
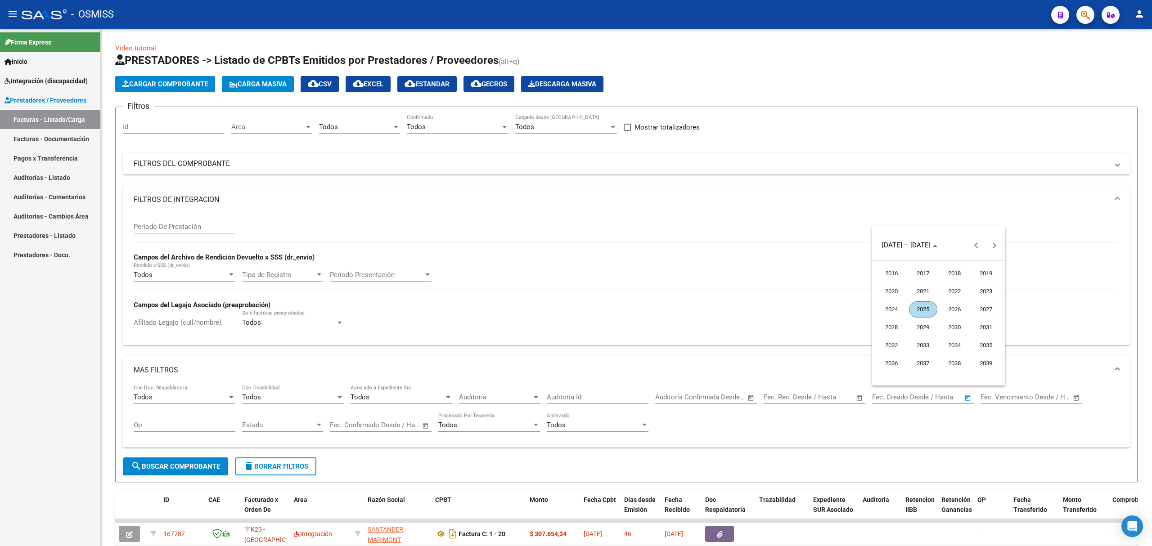
click at [913, 311] on span "2025" at bounding box center [923, 309] width 28 height 16
click at [893, 290] on span "JAN" at bounding box center [891, 291] width 28 height 16
click at [936, 282] on span "1" at bounding box center [938, 285] width 16 height 16
type input "01/01/2025"
click at [905, 249] on span "Choose month and year" at bounding box center [895, 245] width 34 height 22
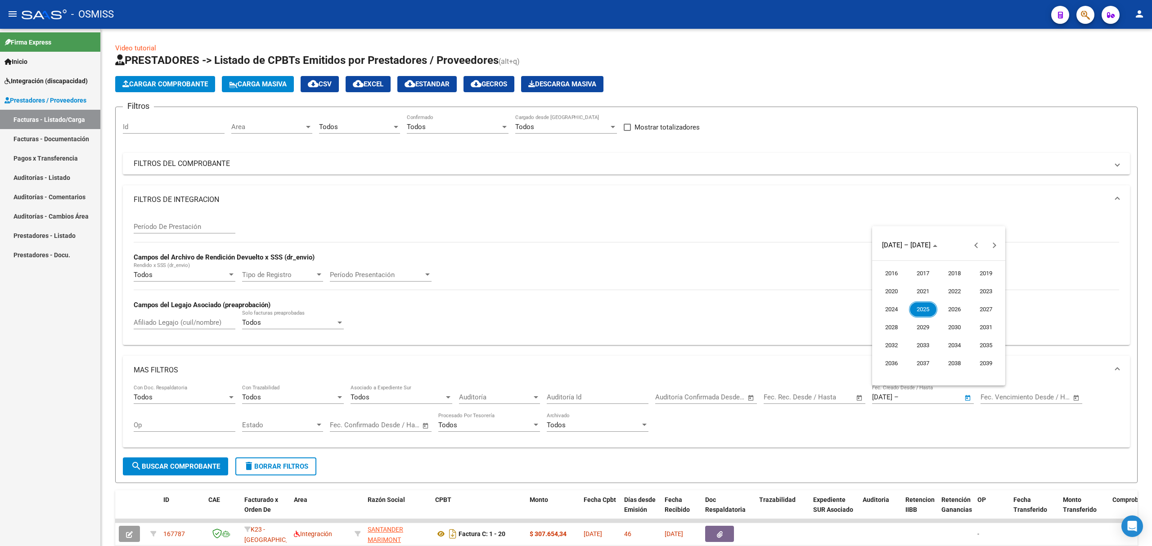
click at [923, 308] on span "2025" at bounding box center [923, 309] width 28 height 16
click at [897, 326] on span "SEP" at bounding box center [891, 327] width 28 height 16
click at [906, 336] on span "15" at bounding box center [902, 339] width 16 height 16
type input "[DATE]"
click at [193, 471] on button "search Buscar Comprobante" at bounding box center [175, 467] width 105 height 18
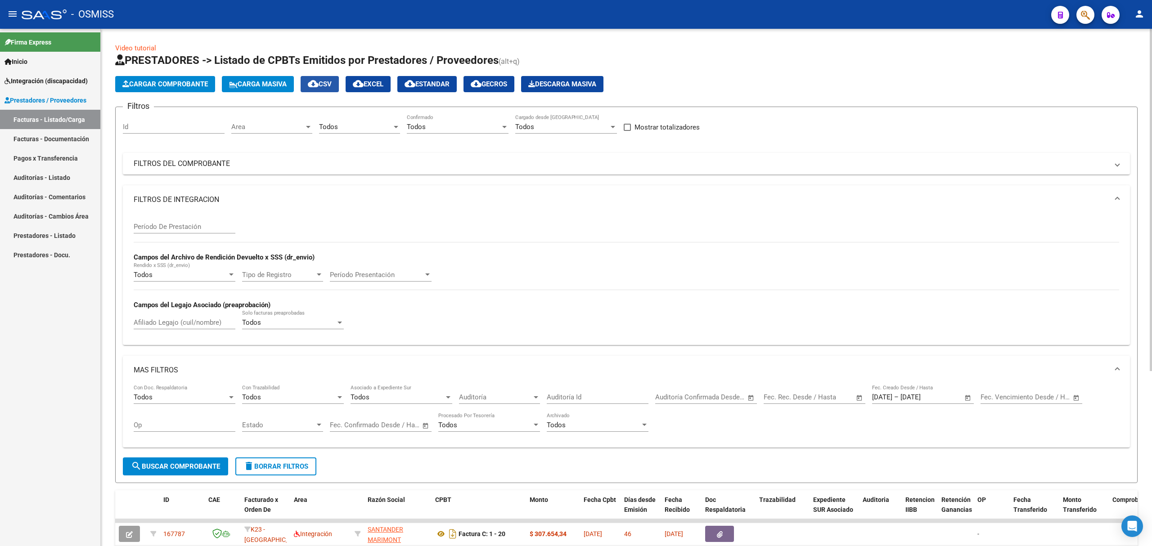
click at [324, 86] on span "cloud_download CSV" at bounding box center [320, 84] width 24 height 8
click at [266, 465] on span "delete Borrar Filtros" at bounding box center [275, 466] width 65 height 8
click at [183, 130] on input "Id" at bounding box center [174, 127] width 102 height 8
paste input "156461"
type input "156461"
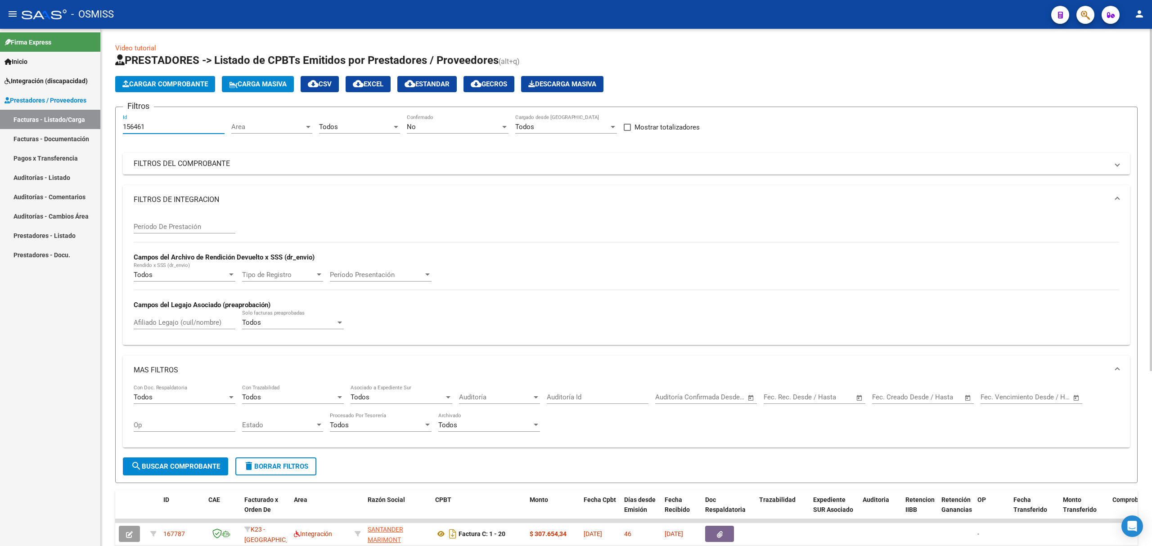
click at [165, 464] on span "search Buscar Comprobante" at bounding box center [175, 466] width 89 height 8
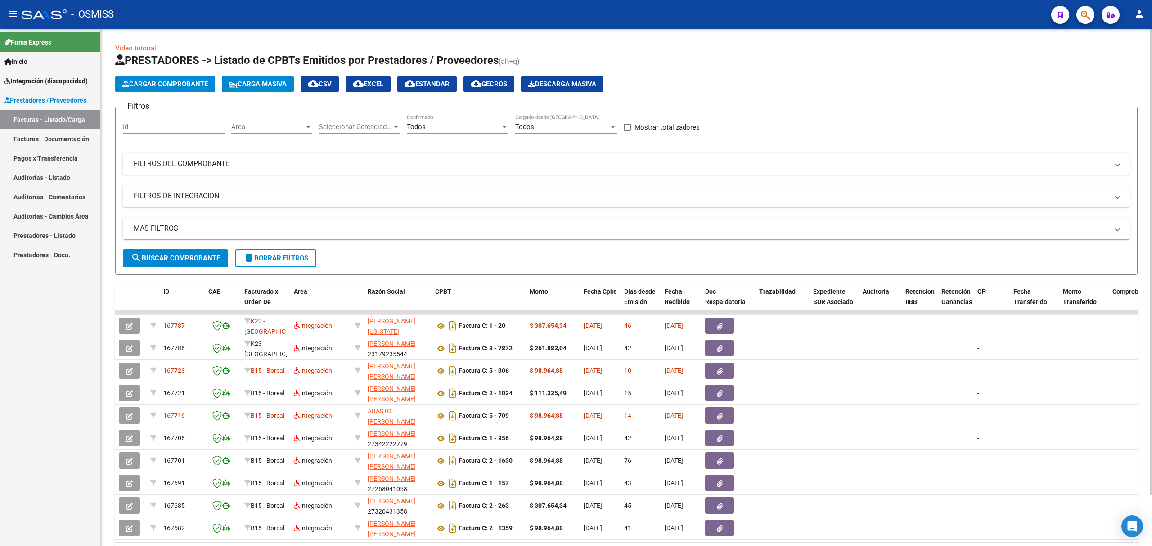
click at [172, 127] on input "Id" at bounding box center [174, 127] width 102 height 8
paste input "167540"
click at [189, 256] on span "search Buscar Comprobante" at bounding box center [175, 258] width 89 height 8
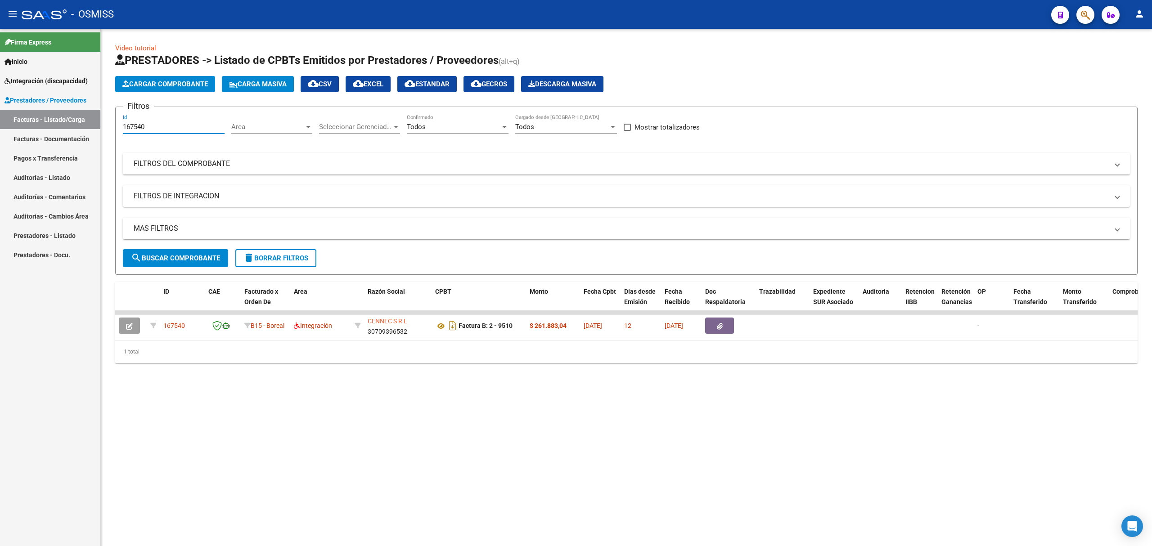
click at [155, 126] on input "167540" at bounding box center [174, 127] width 102 height 8
paste input "156664"
click at [166, 128] on input "167540156664" at bounding box center [174, 127] width 102 height 8
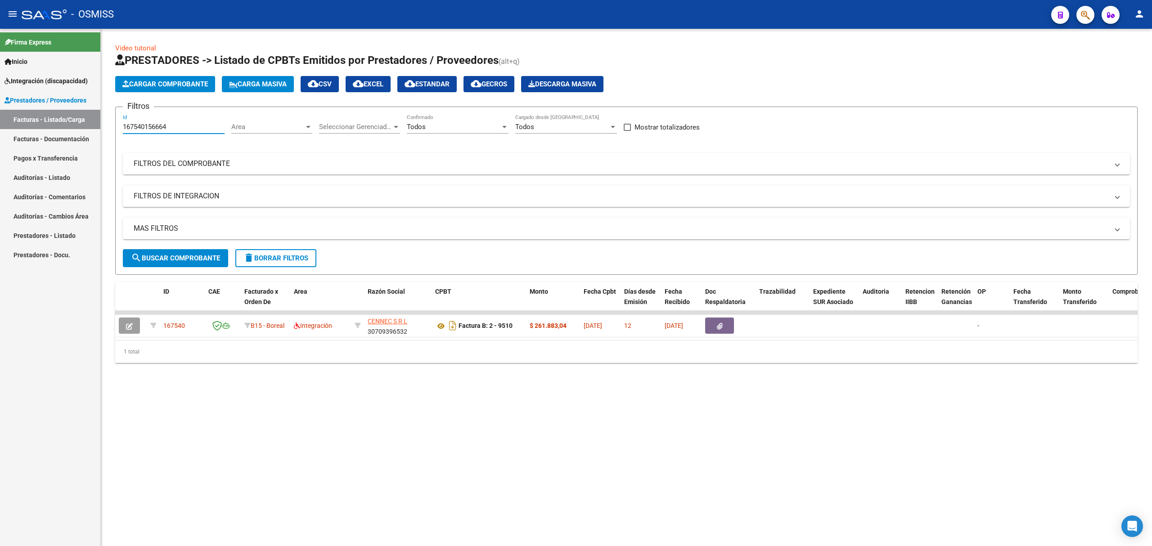
paste input "number"
type input "156664"
click at [174, 262] on button "search Buscar Comprobante" at bounding box center [175, 258] width 105 height 18
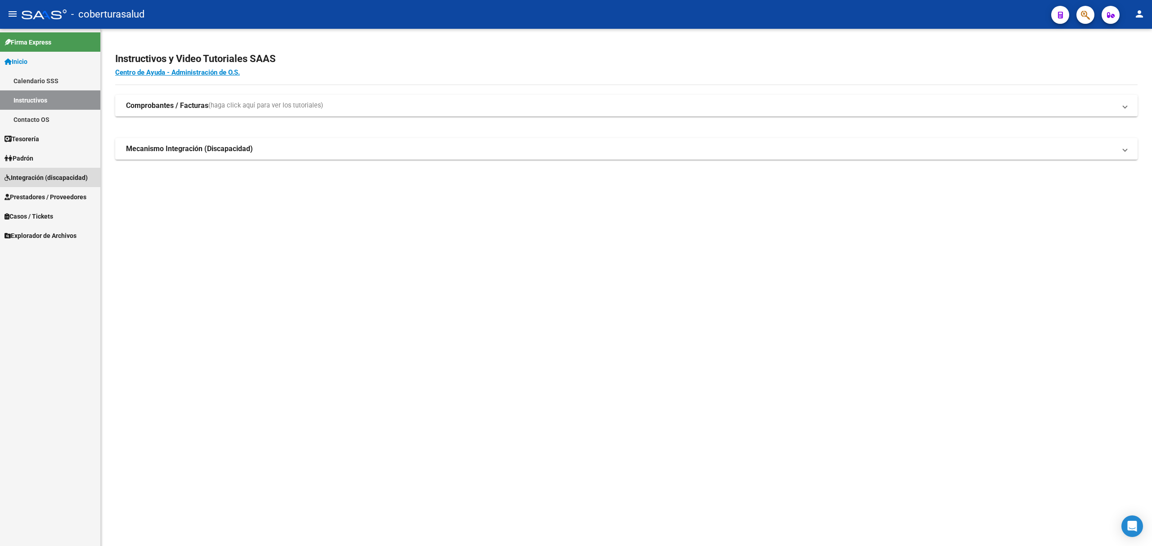
click at [35, 173] on span "Integración (discapacidad)" at bounding box center [45, 178] width 83 height 10
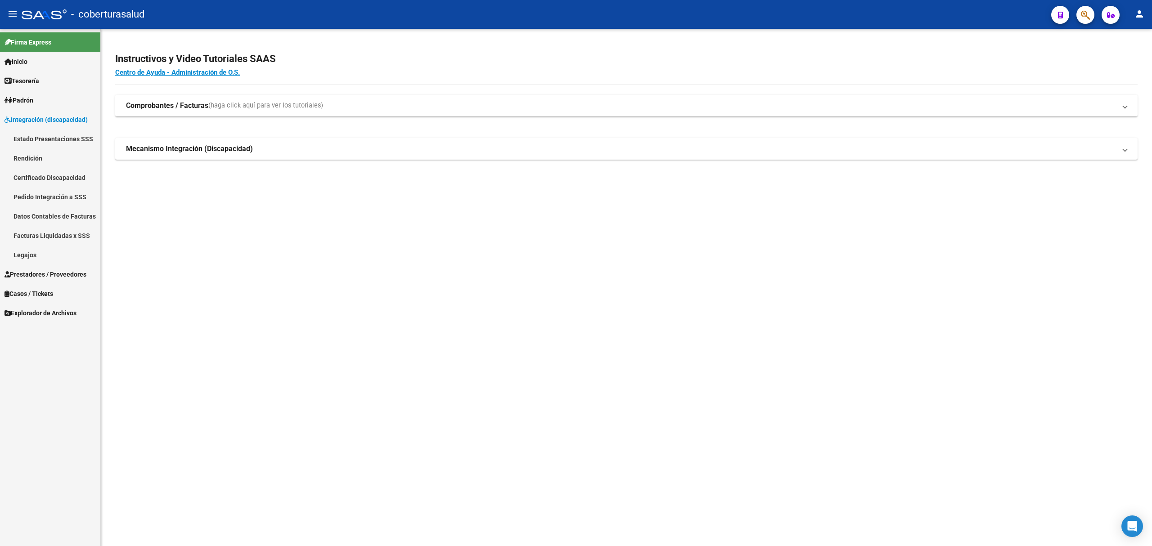
click at [49, 139] on link "Estado Presentaciones SSS" at bounding box center [50, 138] width 100 height 19
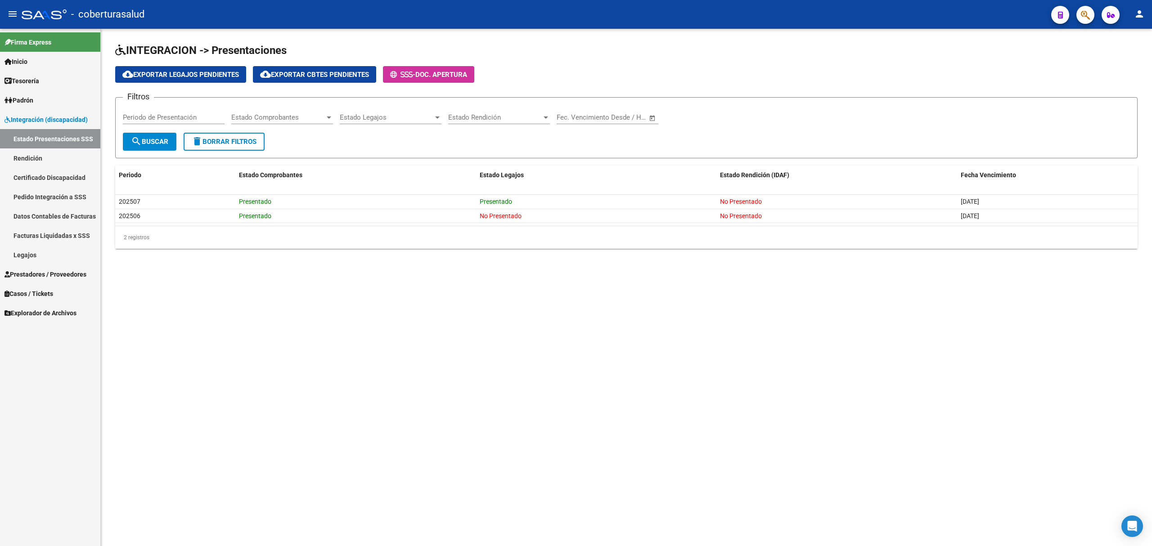
click at [60, 185] on link "Certificado Discapacidad" at bounding box center [50, 177] width 100 height 19
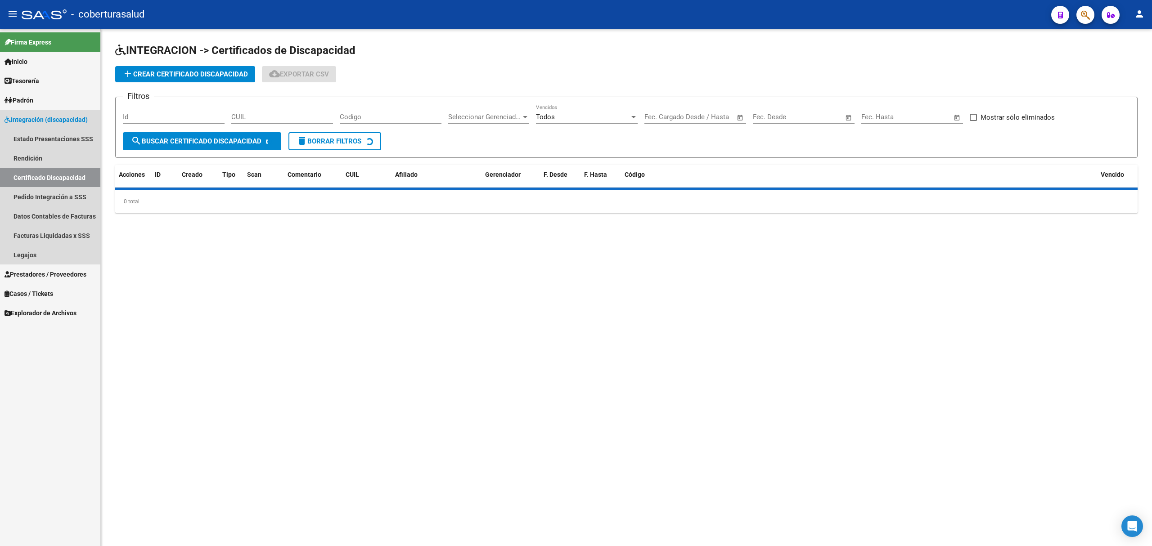
click at [58, 193] on link "Pedido Integración a SSS" at bounding box center [50, 196] width 100 height 19
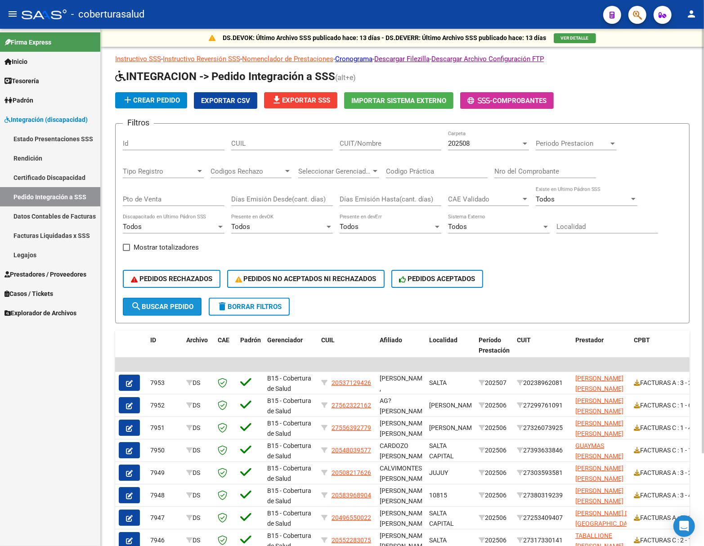
click at [193, 301] on button "search Buscar Pedido" at bounding box center [162, 307] width 79 height 18
click at [467, 145] on span "202508" at bounding box center [459, 143] width 22 height 8
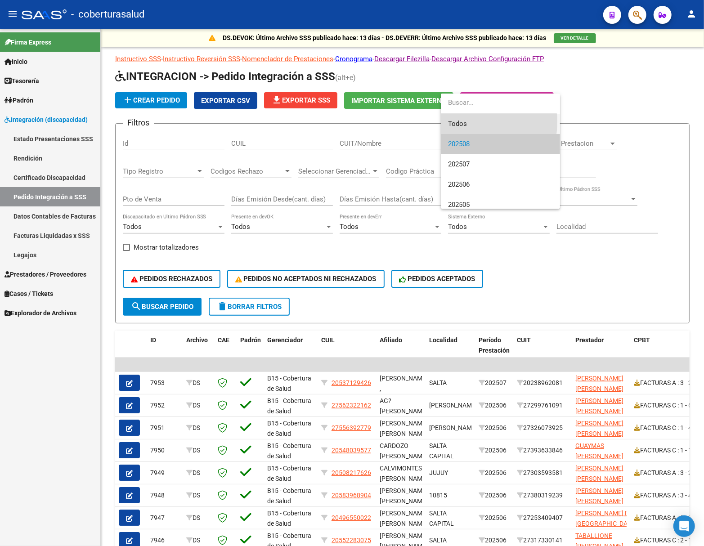
click at [461, 121] on span "Todos" at bounding box center [500, 124] width 105 height 20
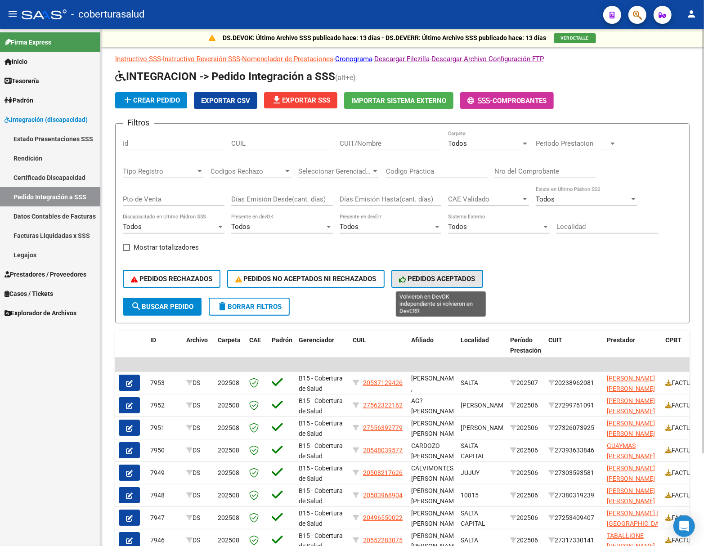
click at [423, 280] on span "PEDIDOS ACEPTADOS" at bounding box center [437, 279] width 76 height 8
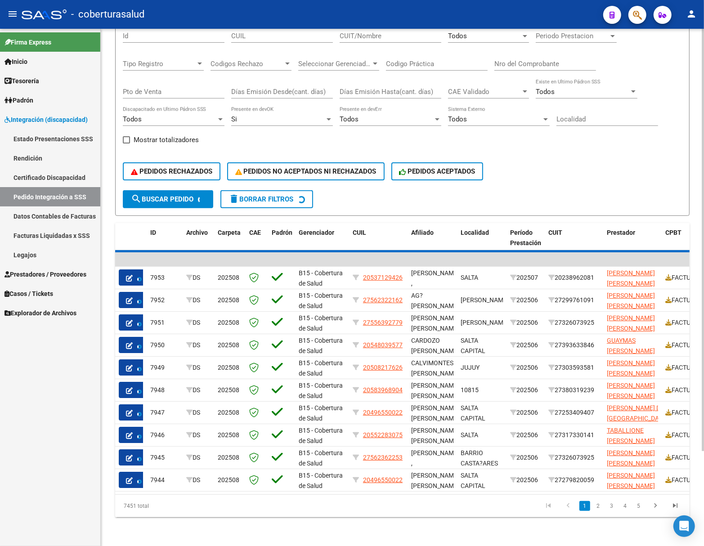
scroll to position [114, 0]
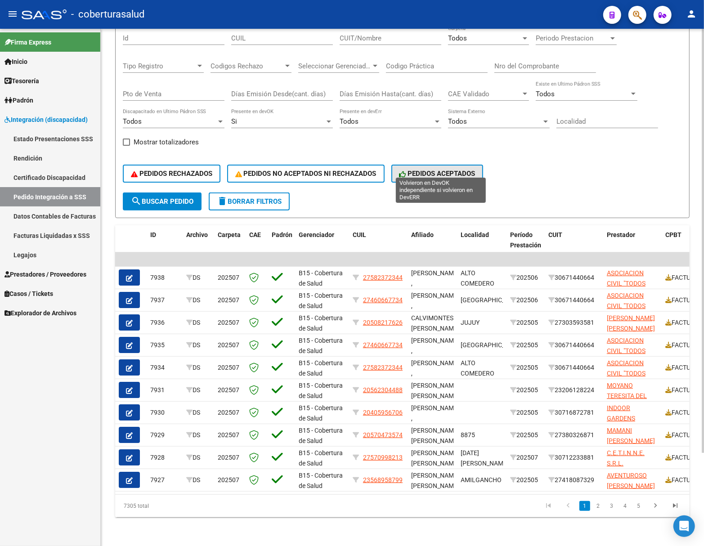
click at [428, 170] on span "PEDIDOS ACEPTADOS" at bounding box center [437, 174] width 76 height 8
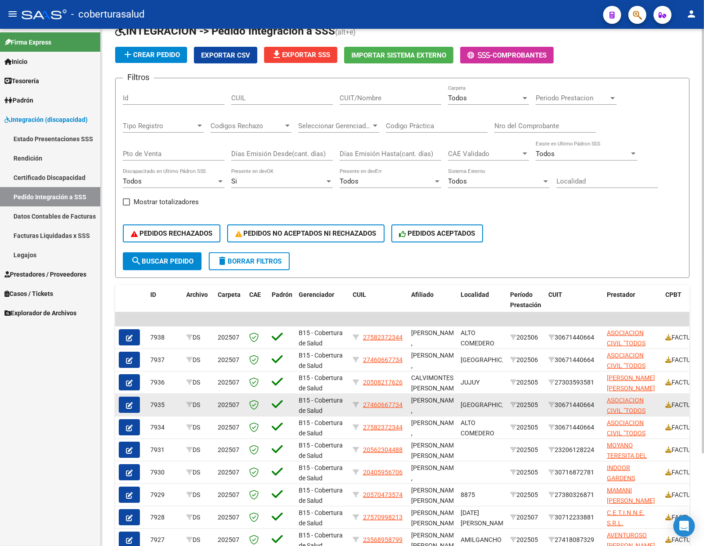
scroll to position [0, 0]
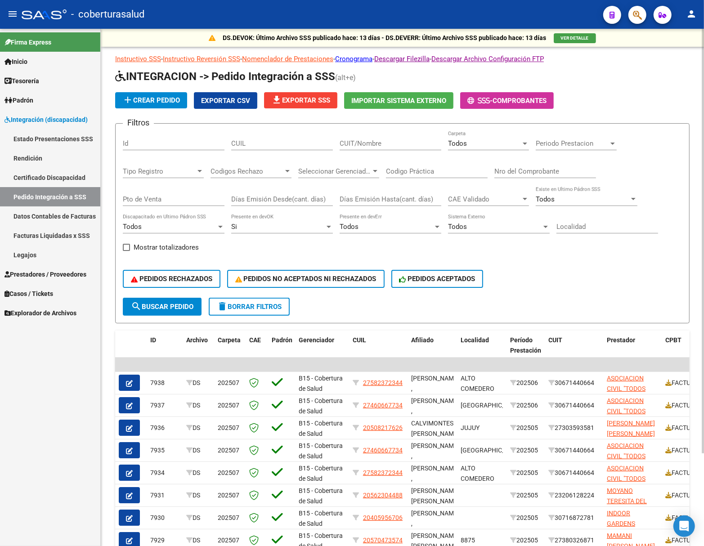
click at [266, 231] on div "Si" at bounding box center [278, 227] width 94 height 8
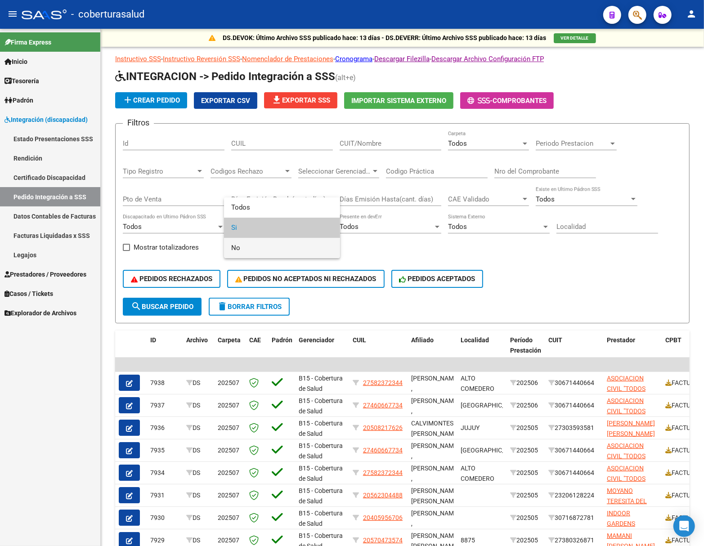
click at [255, 247] on span "No" at bounding box center [282, 248] width 102 height 20
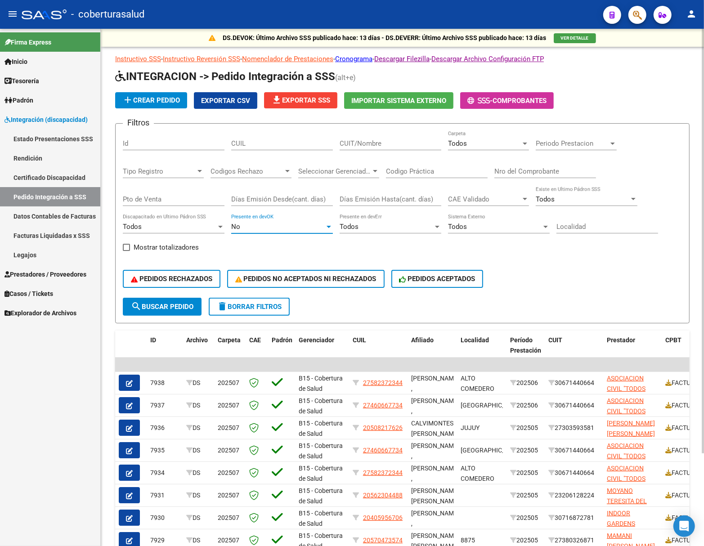
click at [174, 308] on span "search Buscar Pedido" at bounding box center [162, 307] width 63 height 8
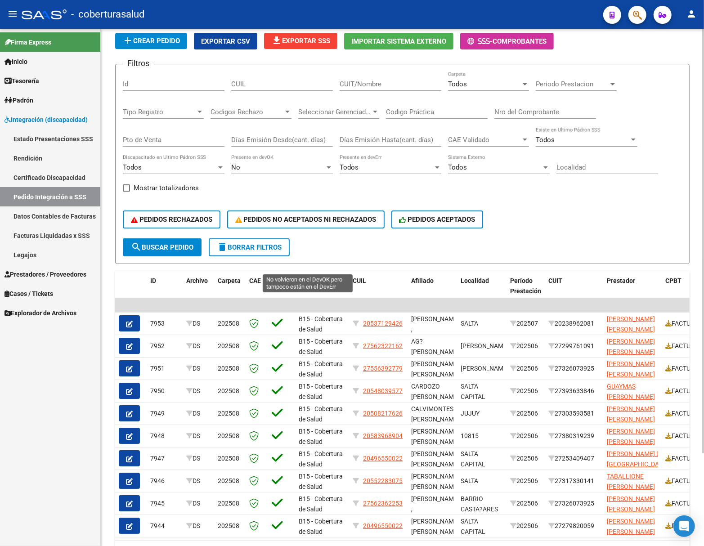
scroll to position [54, 0]
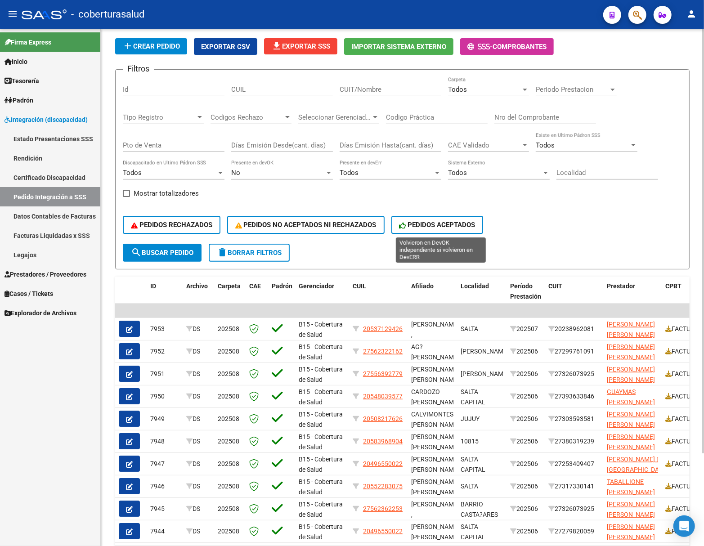
click at [418, 225] on span "PEDIDOS ACEPTADOS" at bounding box center [437, 225] width 76 height 8
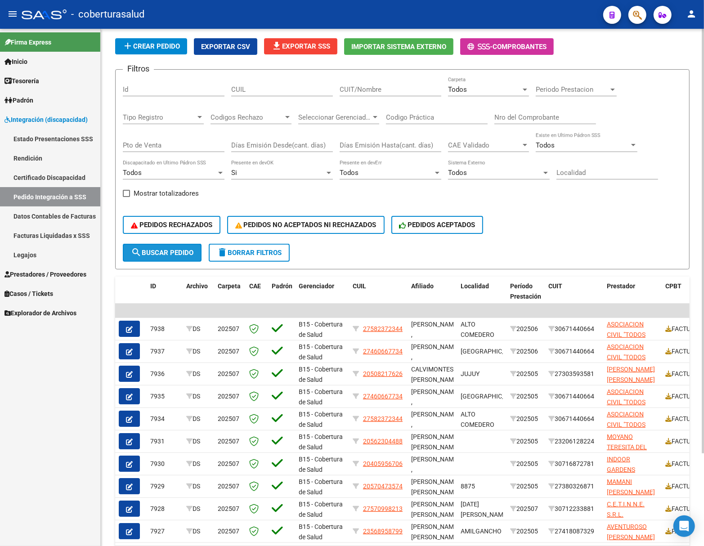
click at [183, 251] on span "search Buscar Pedido" at bounding box center [162, 253] width 63 height 8
